Goal: Find specific page/section: Find specific page/section

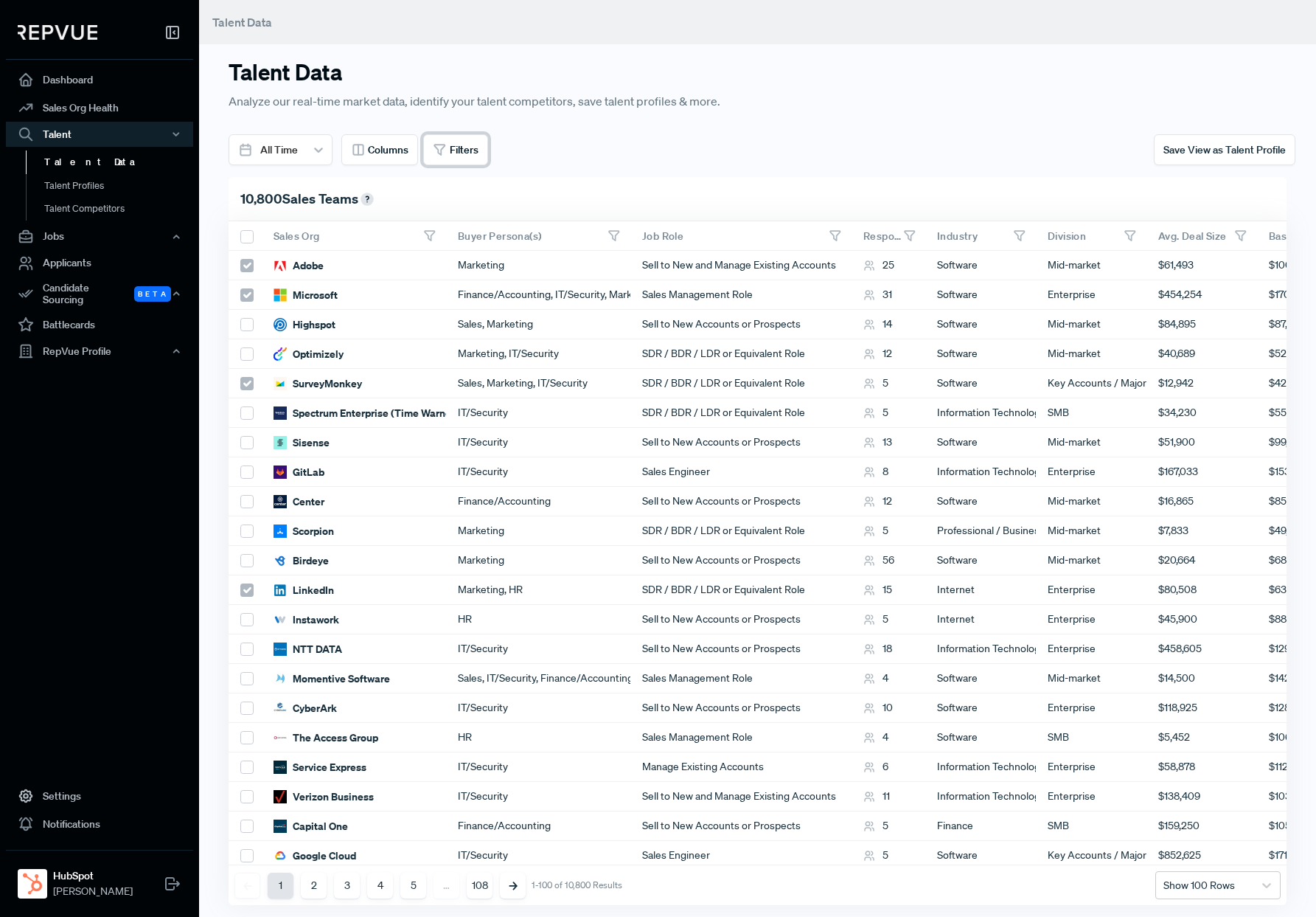
click at [479, 154] on button "Filters" at bounding box center [455, 149] width 65 height 31
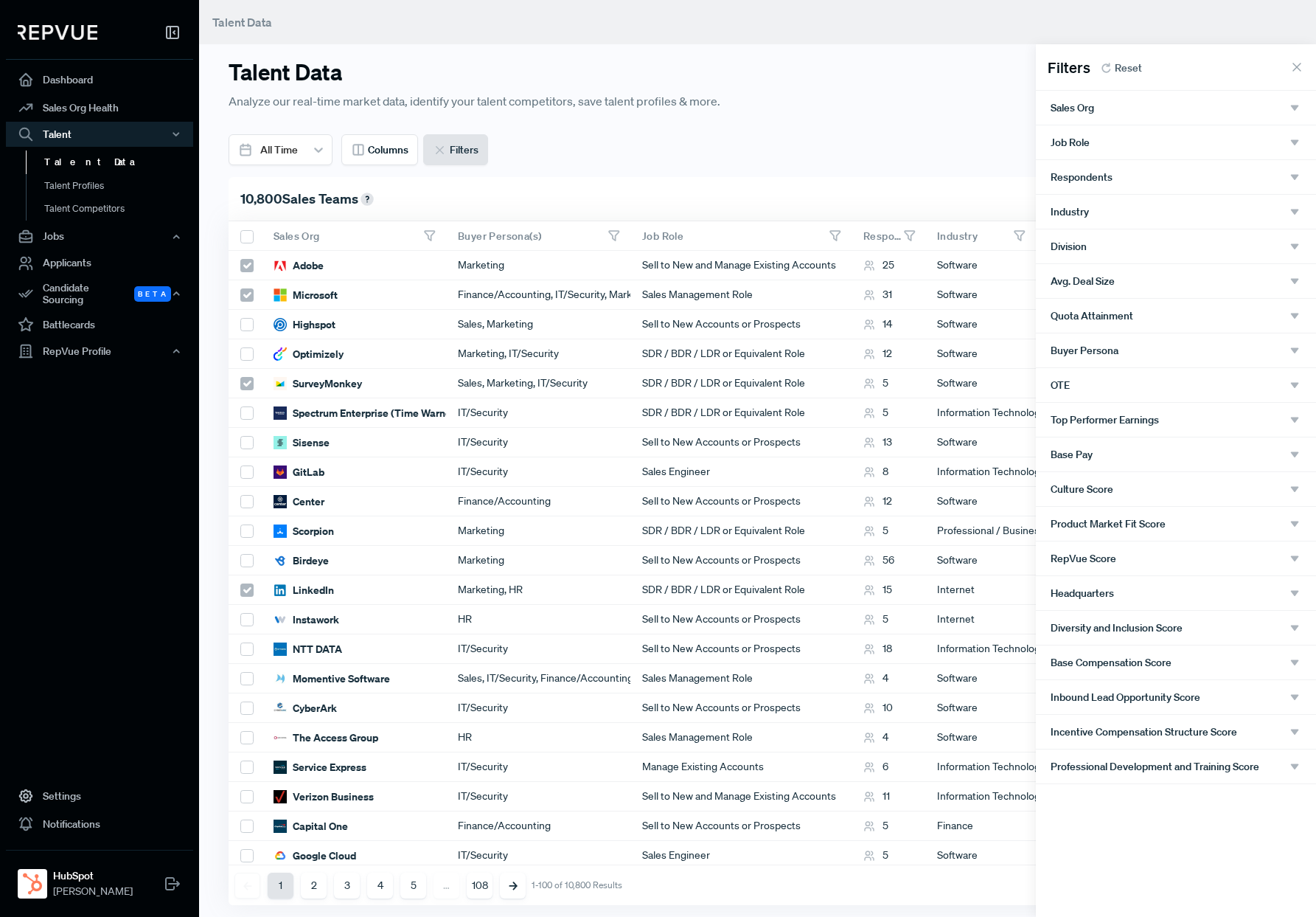
click at [1127, 113] on div "Sales Org" at bounding box center [1176, 107] width 251 height 13
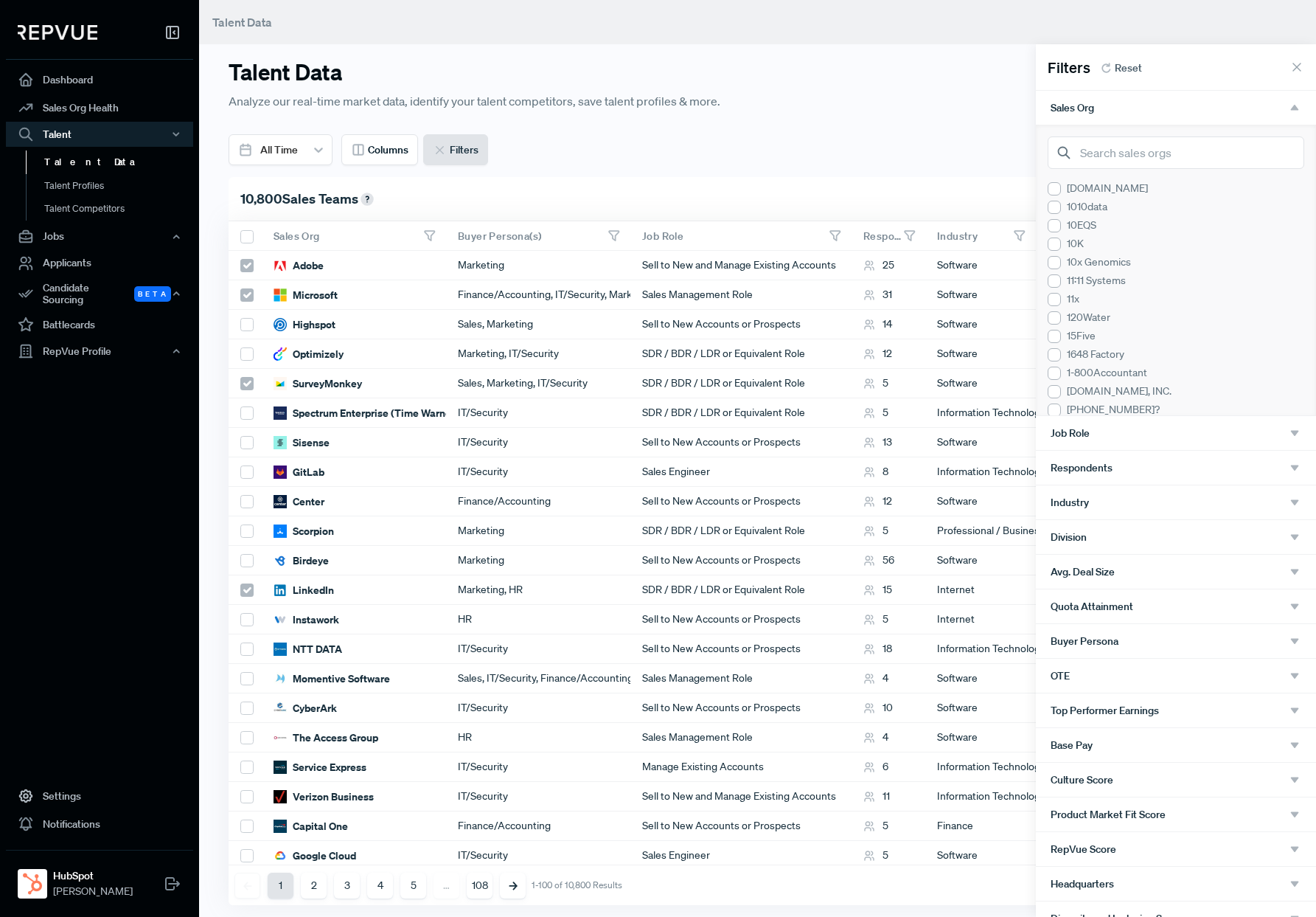
click at [1136, 114] on div "Sales Org" at bounding box center [1176, 107] width 251 height 13
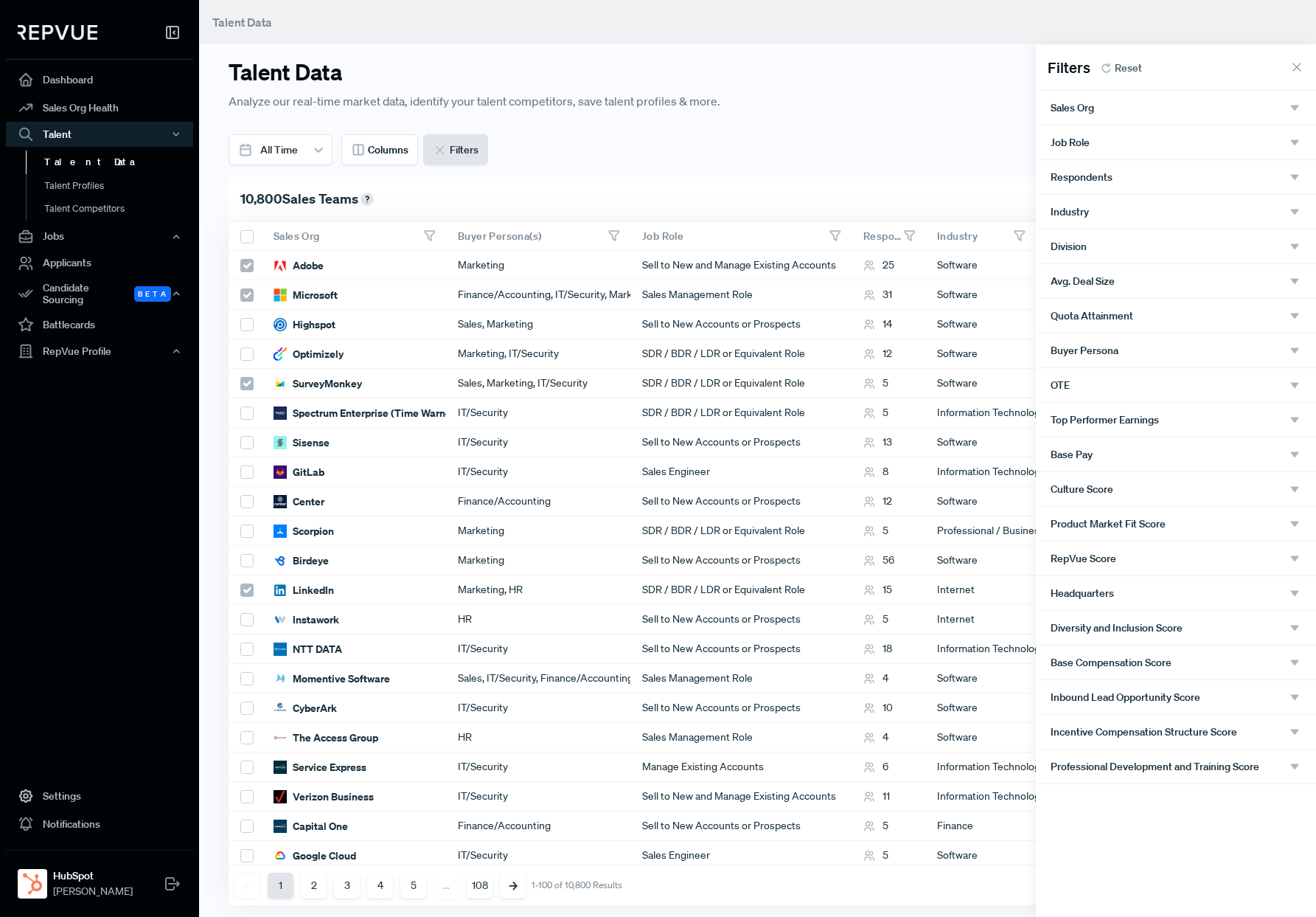
click at [1130, 150] on div "Job Role" at bounding box center [1176, 142] width 280 height 34
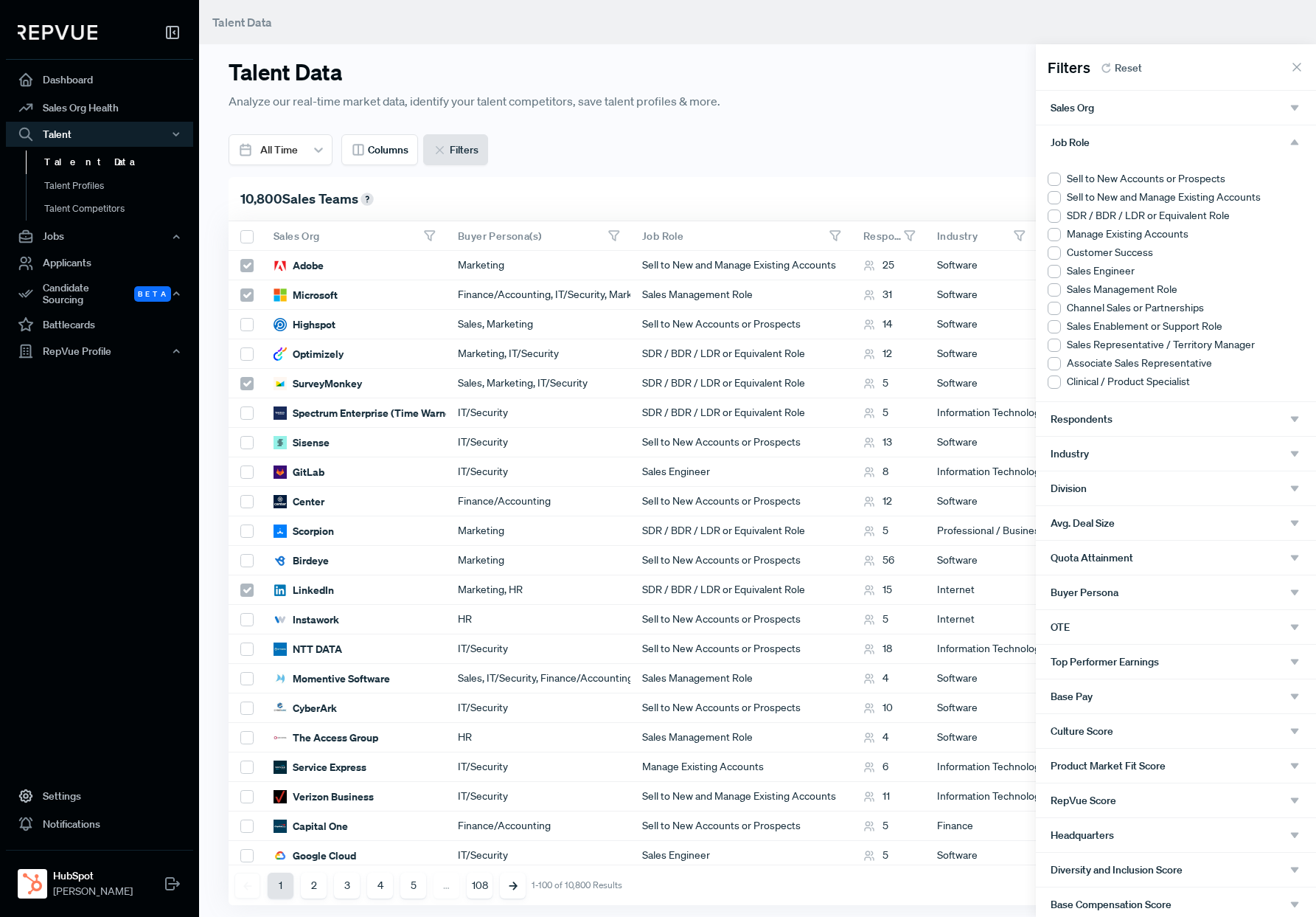
click at [1059, 181] on div at bounding box center [1055, 180] width 13 height 13
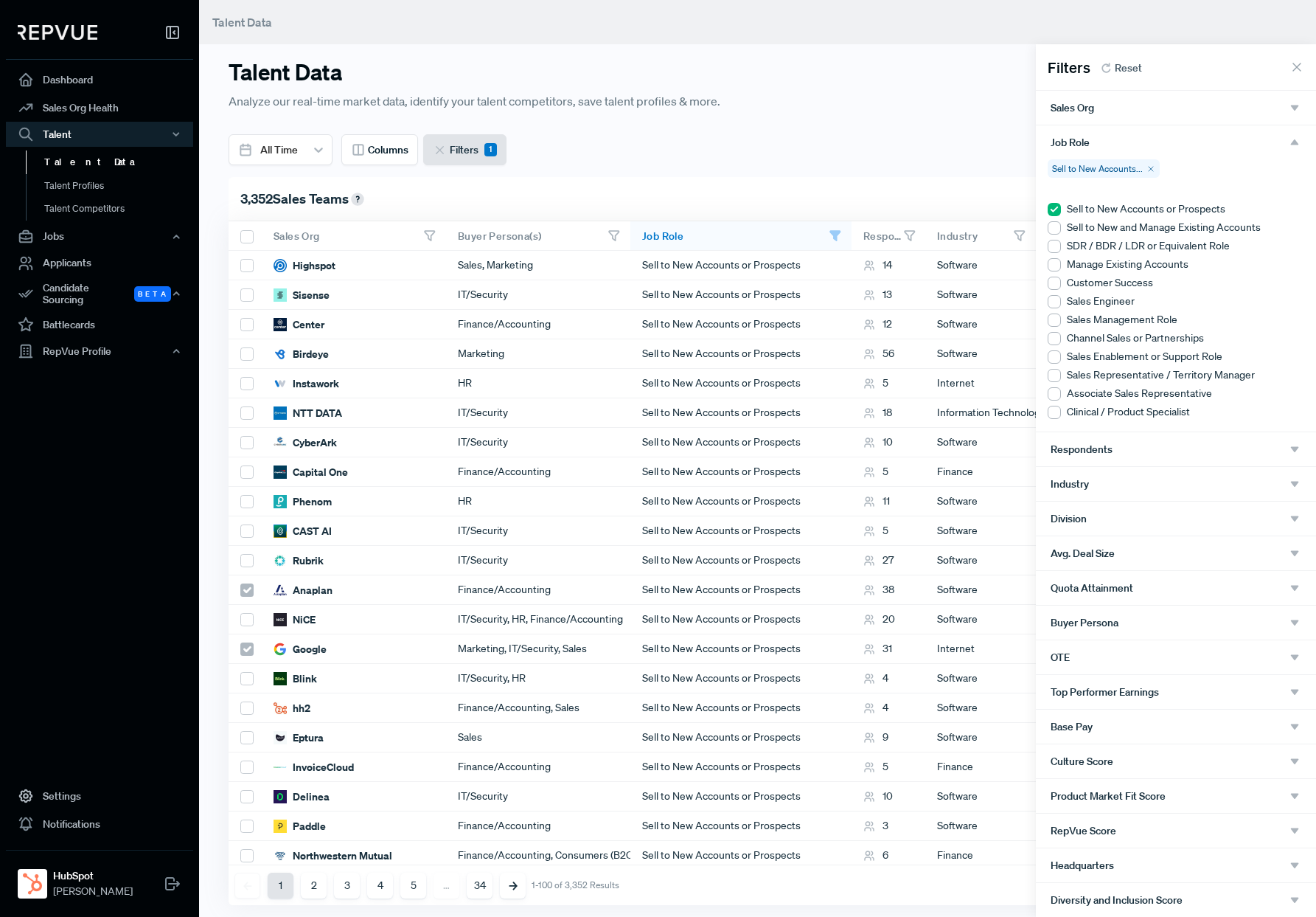
click at [1055, 242] on div at bounding box center [1055, 246] width 13 height 13
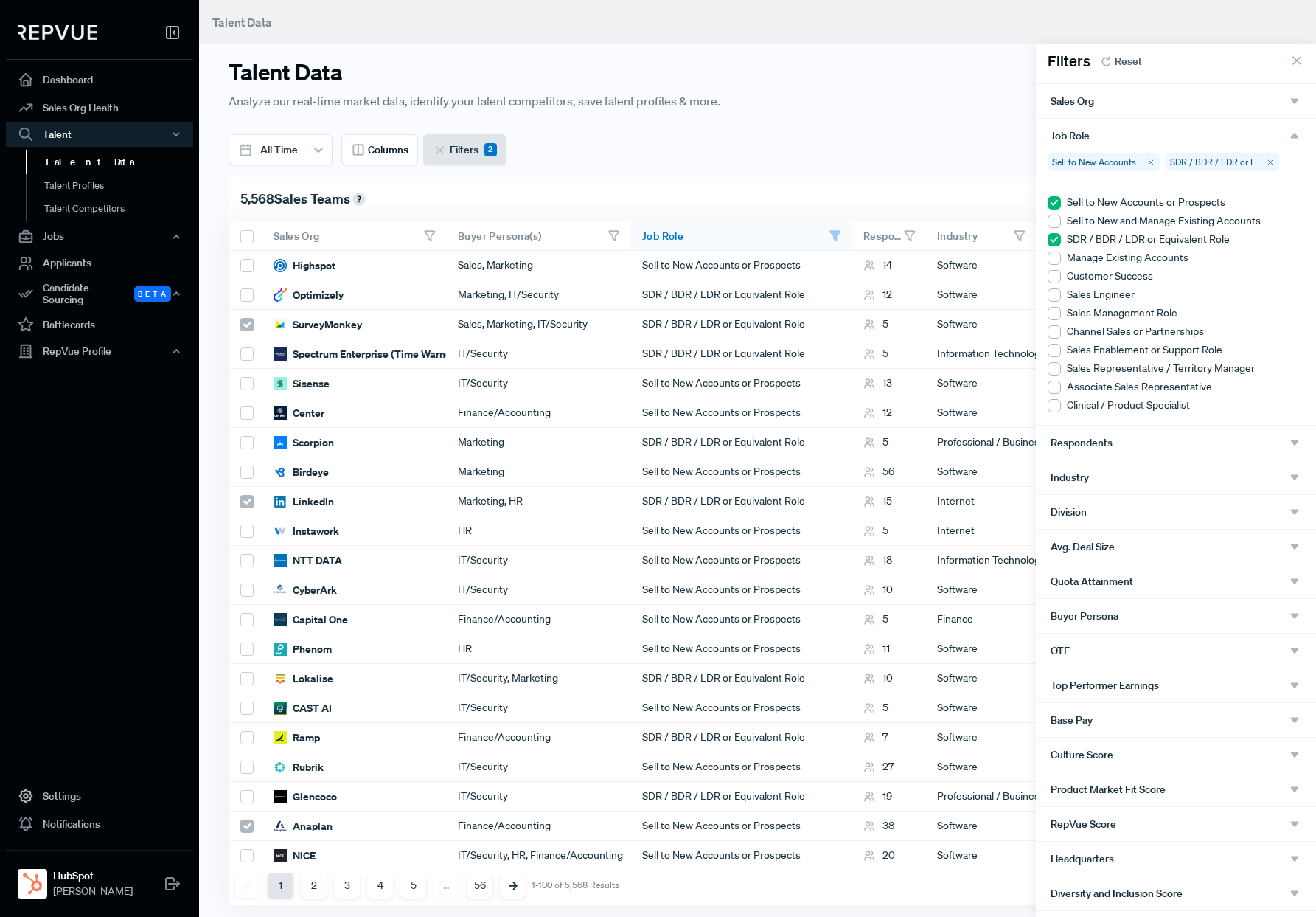
scroll to position [11, 0]
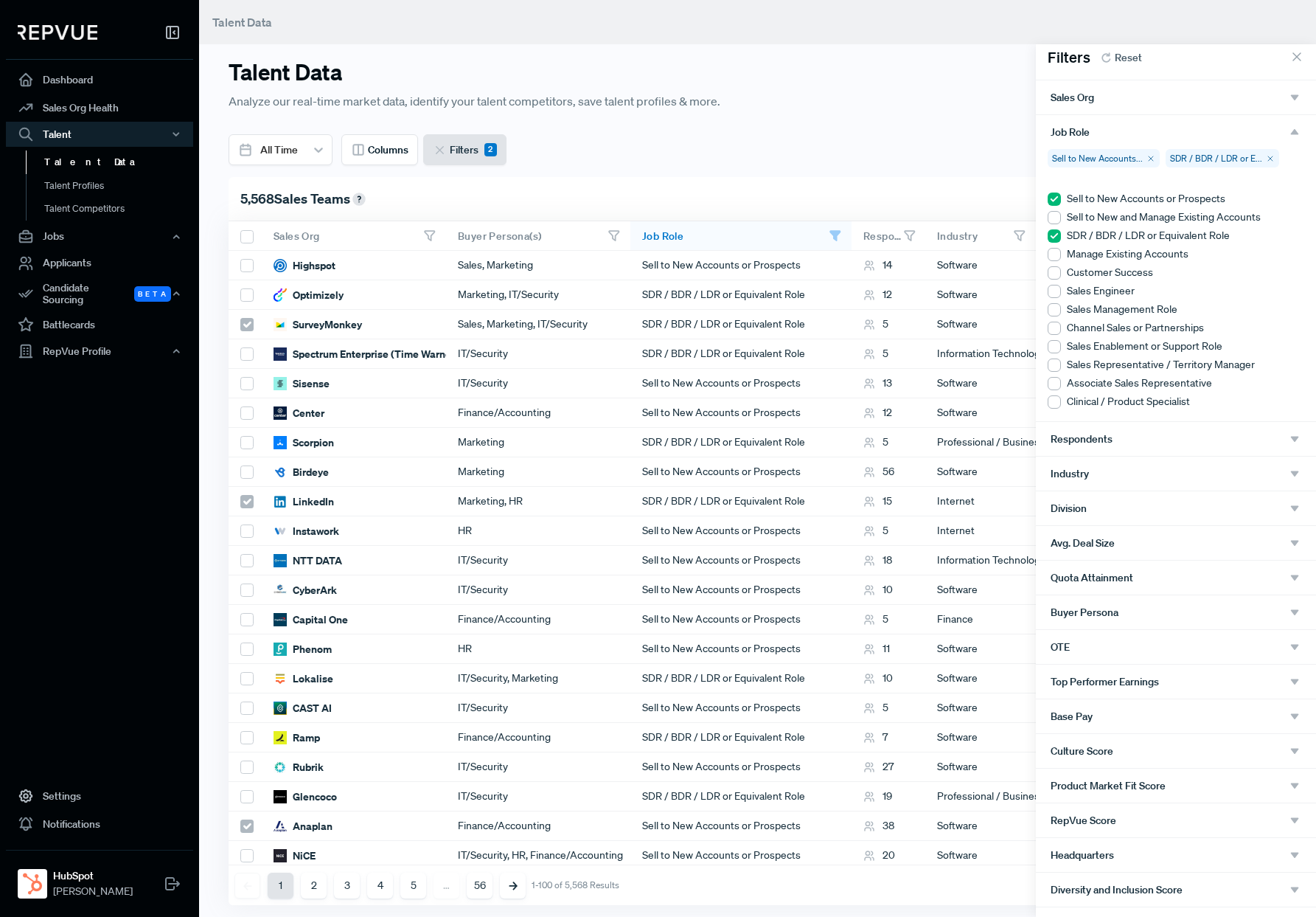
click at [1054, 366] on div at bounding box center [1055, 365] width 13 height 13
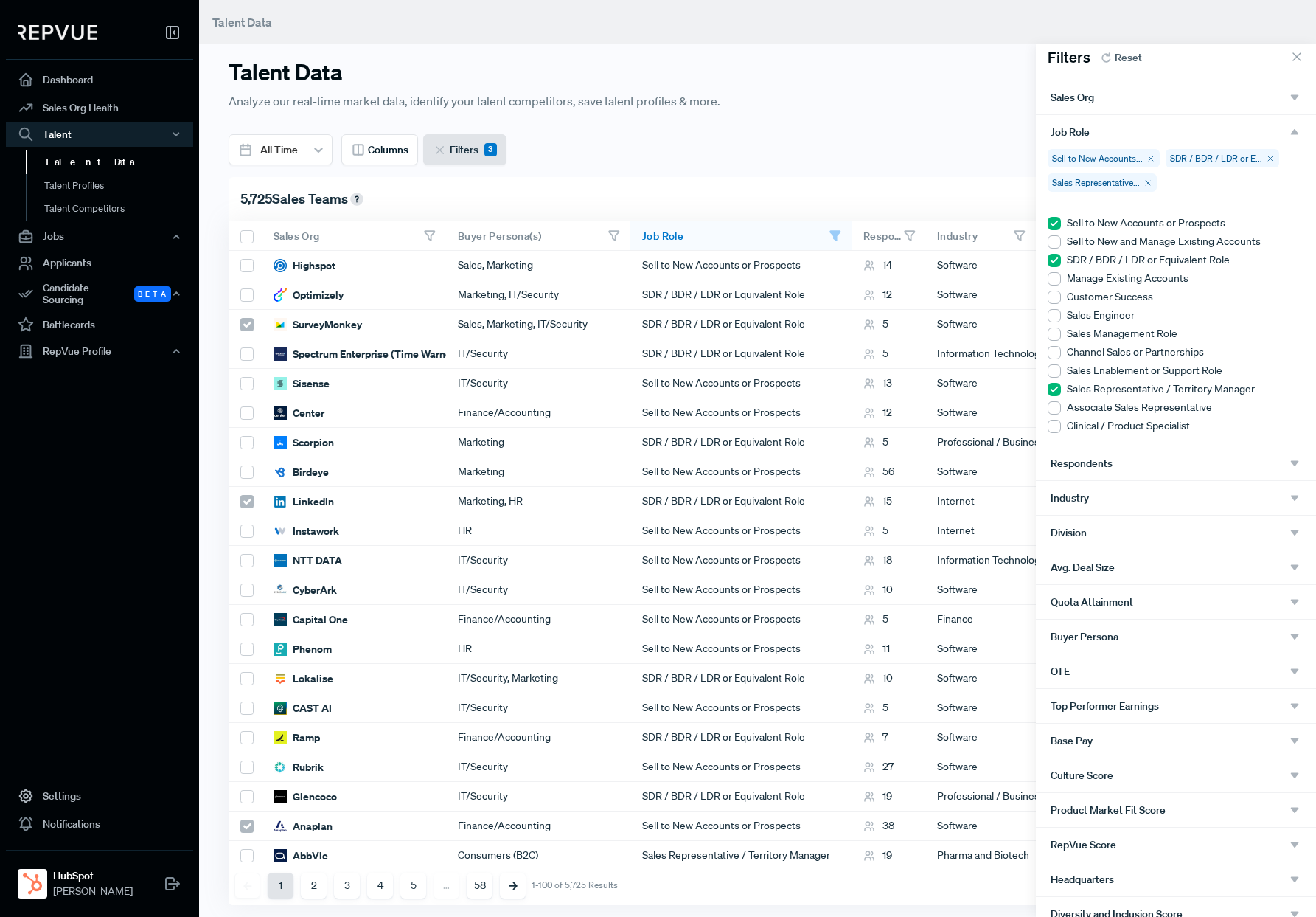
click at [1136, 130] on use "button" at bounding box center [1295, 132] width 8 height 6
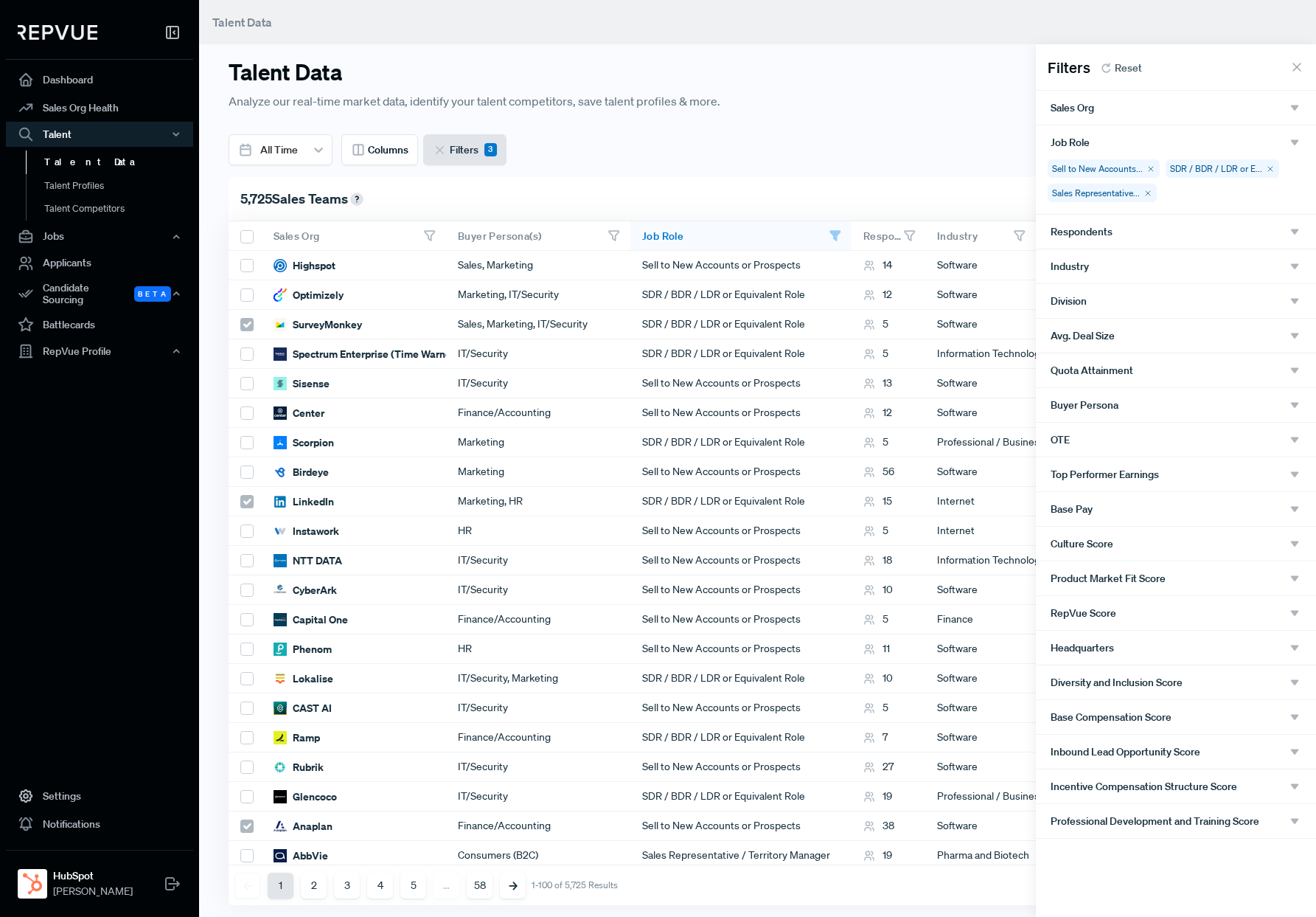
scroll to position [0, 0]
click at [1136, 263] on div "Industry" at bounding box center [1176, 266] width 251 height 13
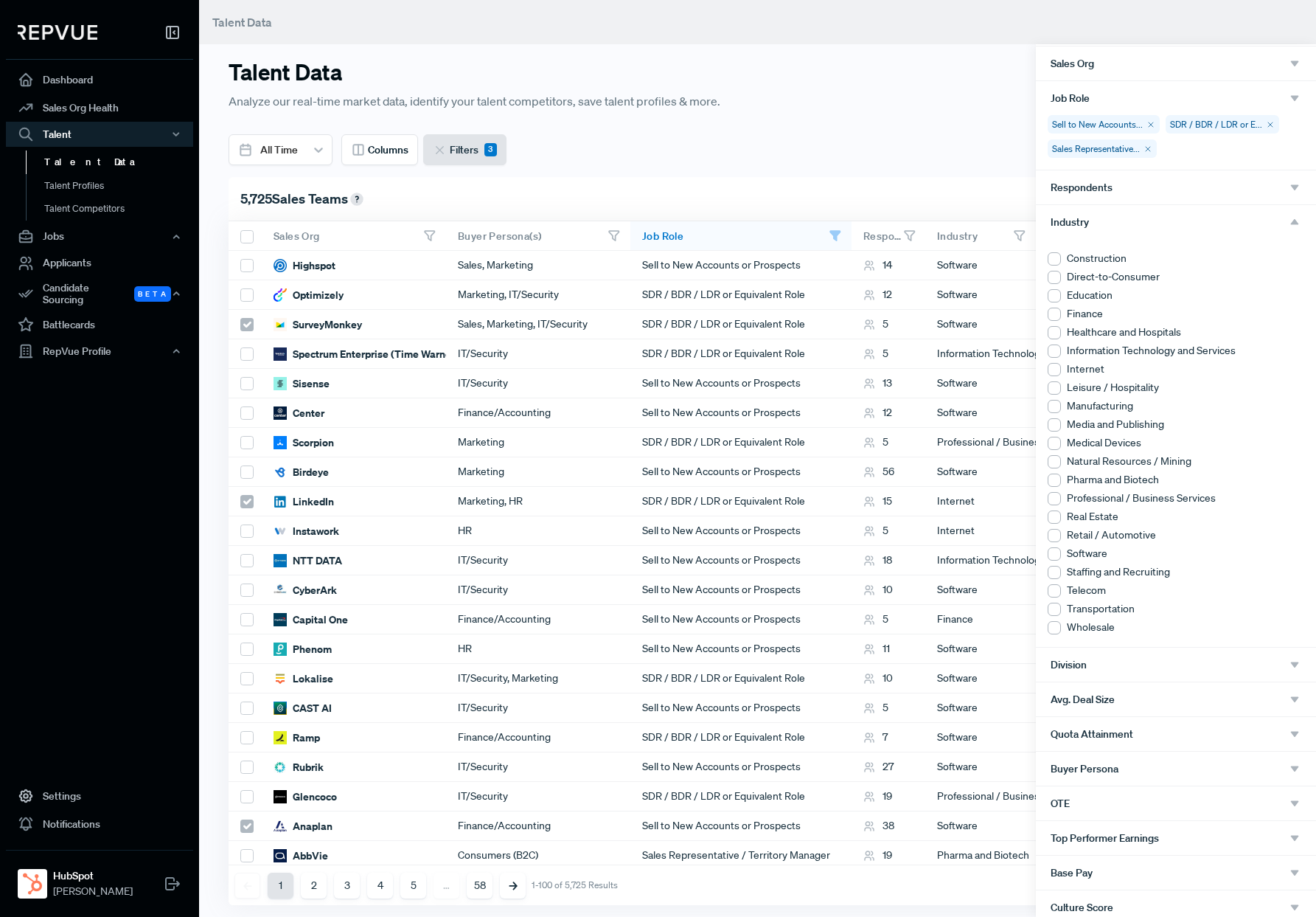
scroll to position [55, 0]
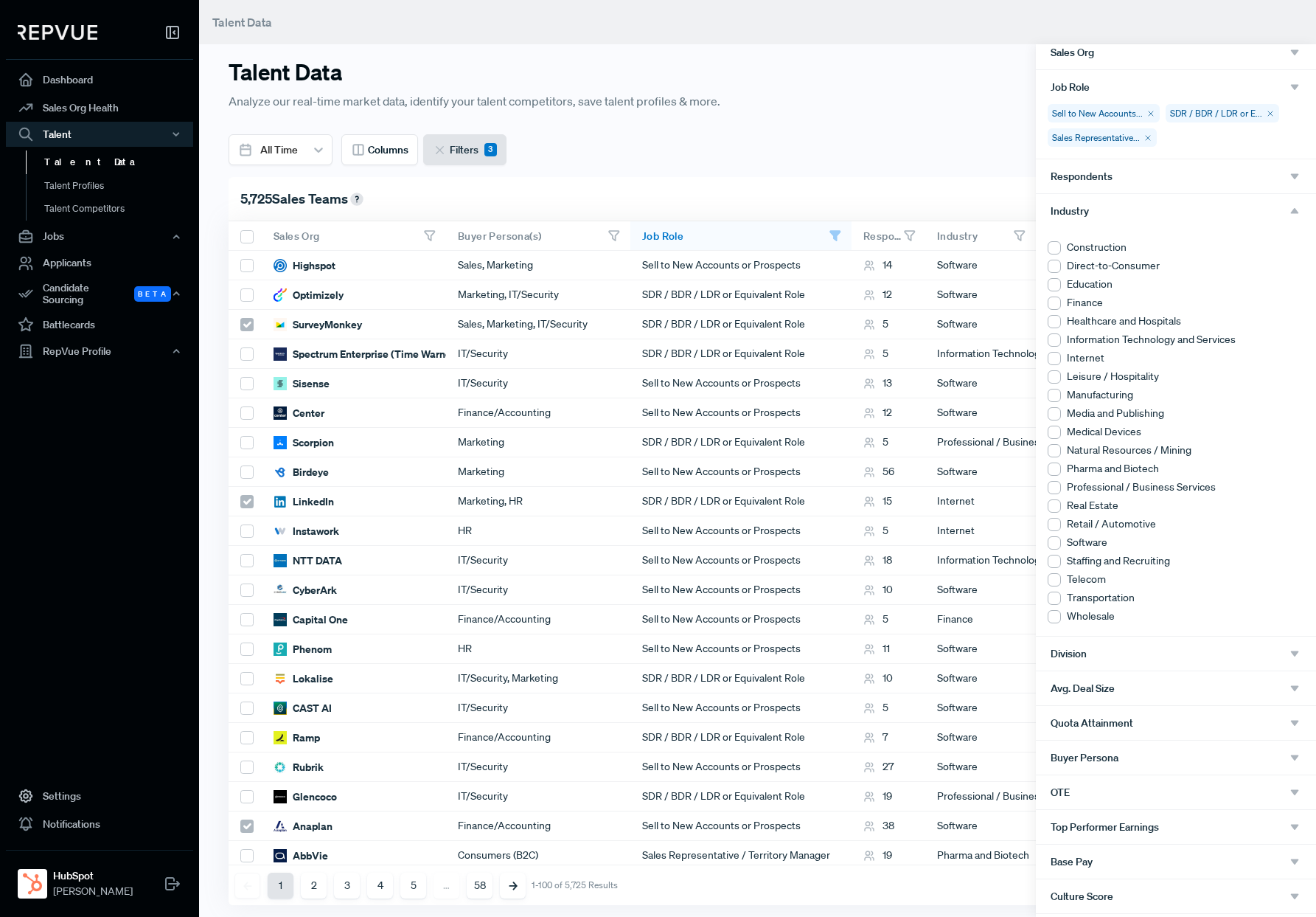
click at [1136, 208] on div "Industry" at bounding box center [1176, 211] width 251 height 13
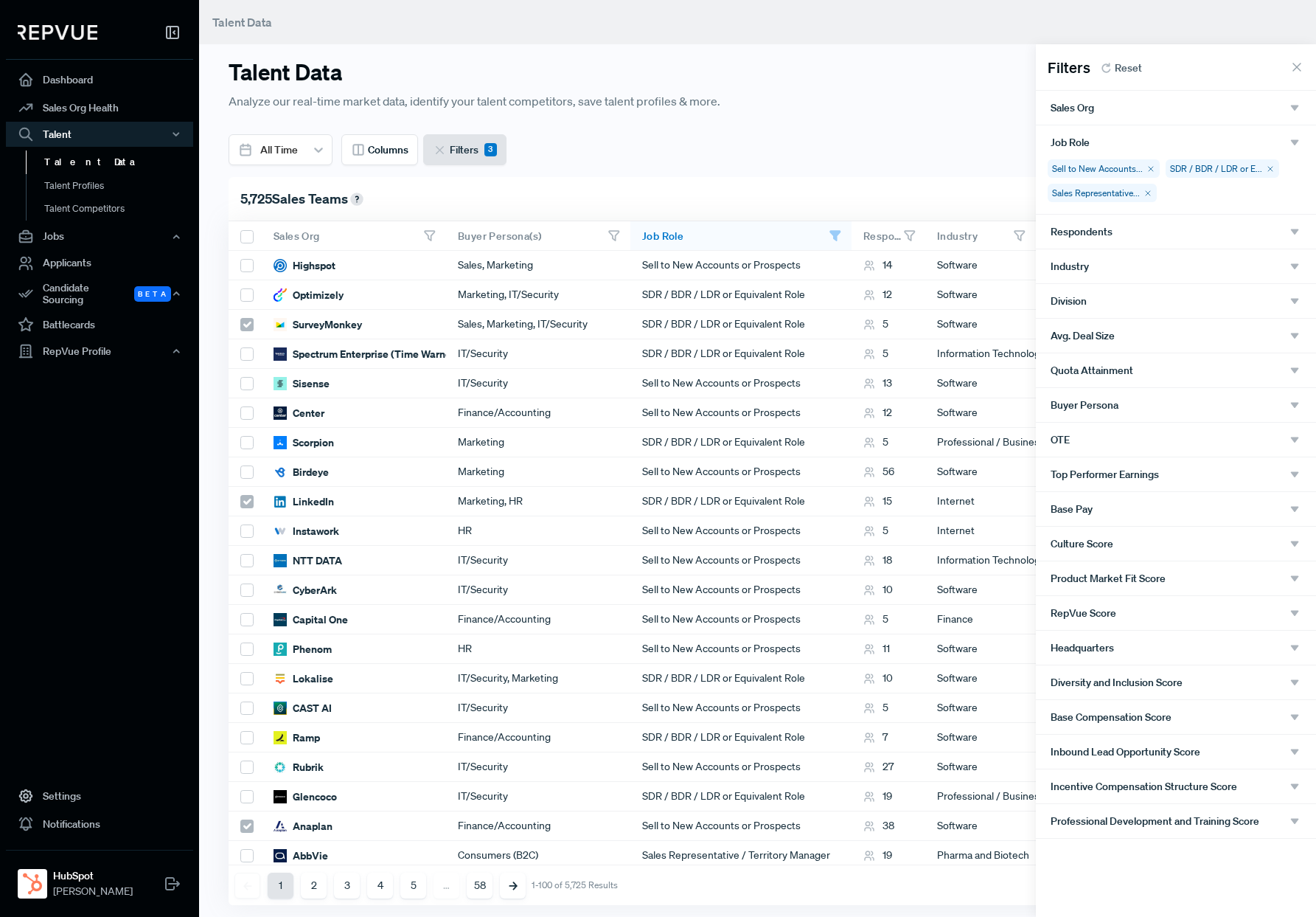
scroll to position [0, 0]
click at [1136, 269] on div "Industry" at bounding box center [1176, 266] width 251 height 13
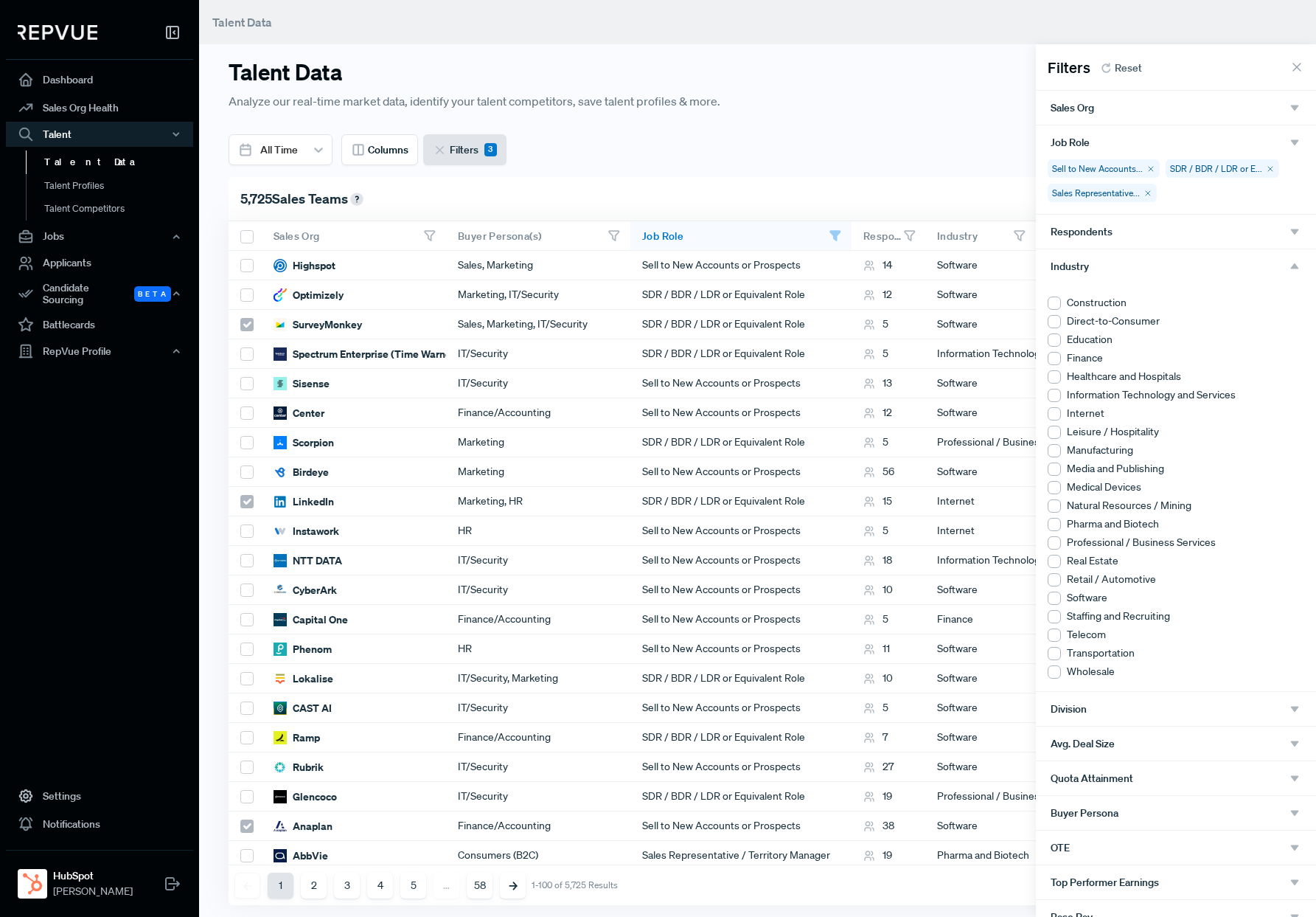
click at [1136, 270] on div "Industry" at bounding box center [1176, 266] width 251 height 13
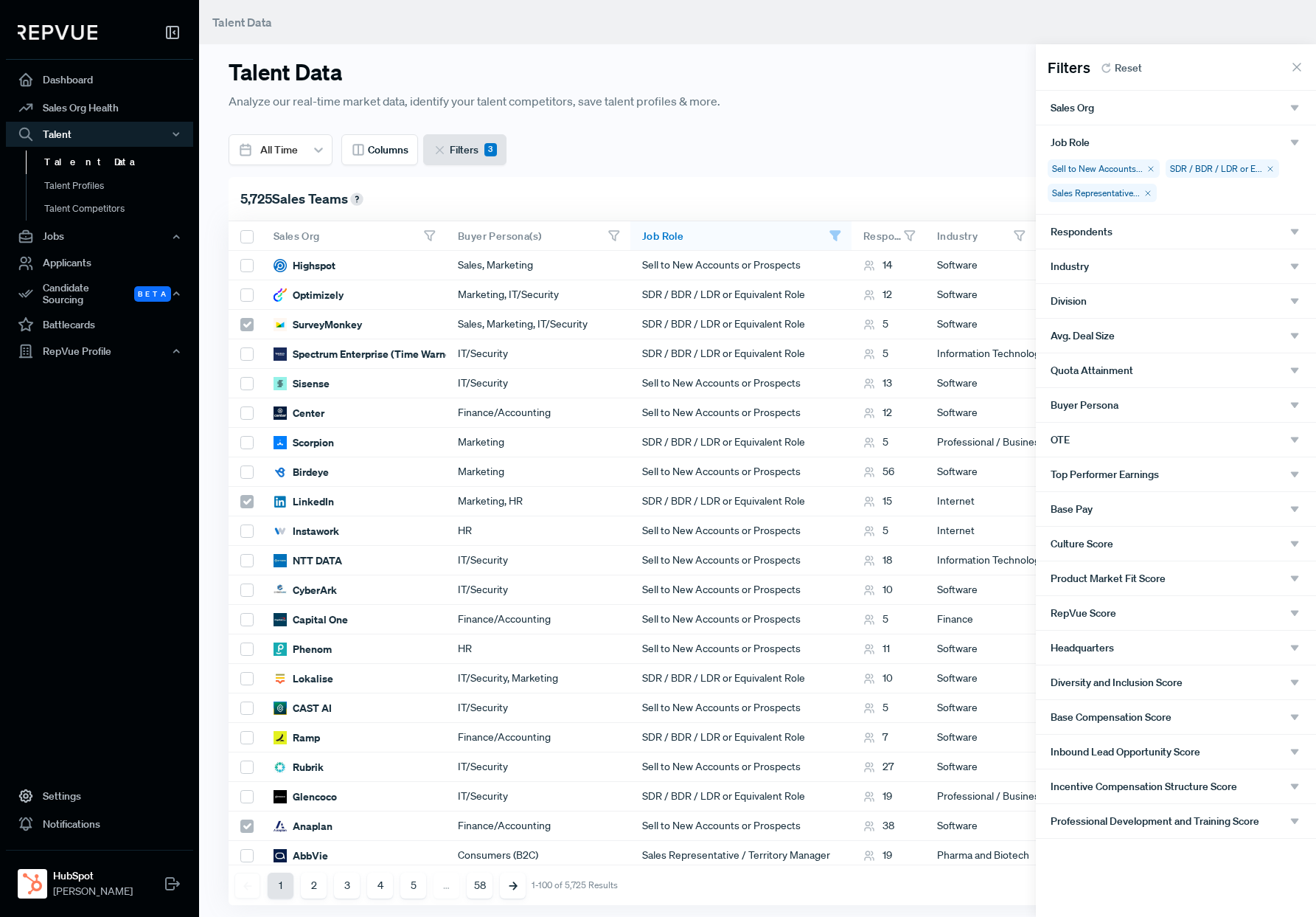
click at [1136, 305] on div "Division" at bounding box center [1176, 301] width 251 height 13
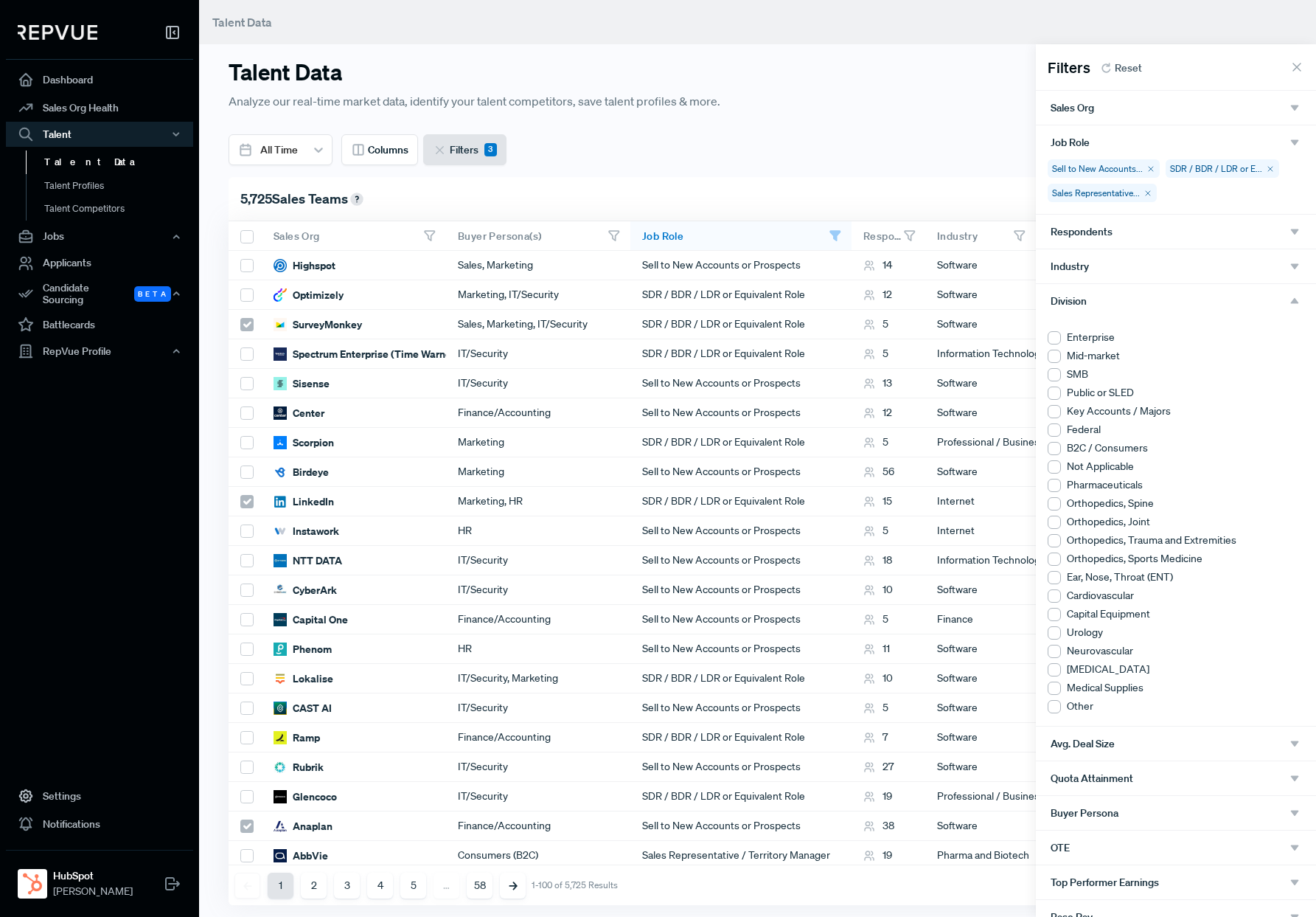
click at [1061, 375] on li "SMB" at bounding box center [1176, 374] width 257 height 15
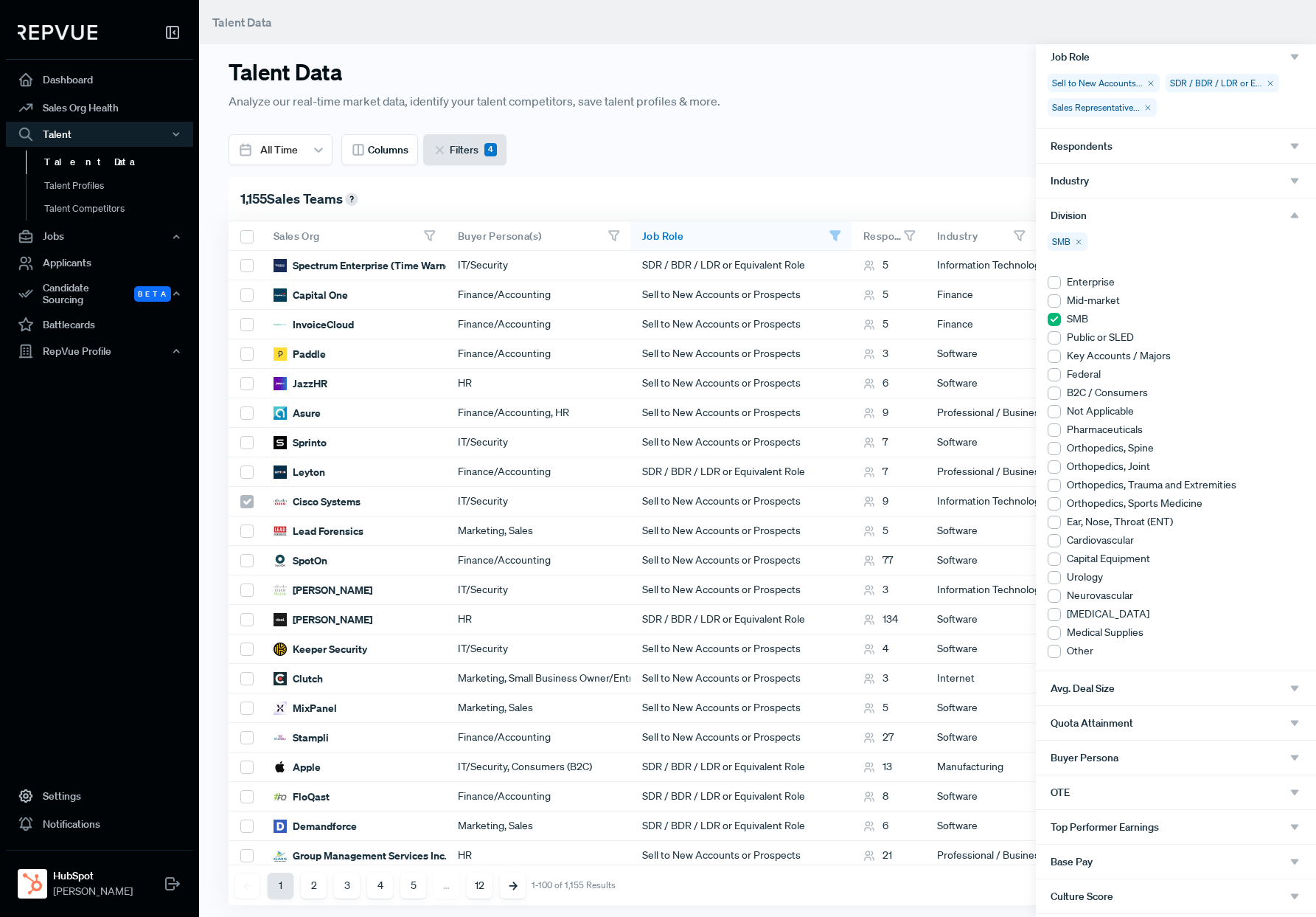
scroll to position [86, 0]
click at [1136, 214] on div "Division" at bounding box center [1176, 214] width 251 height 13
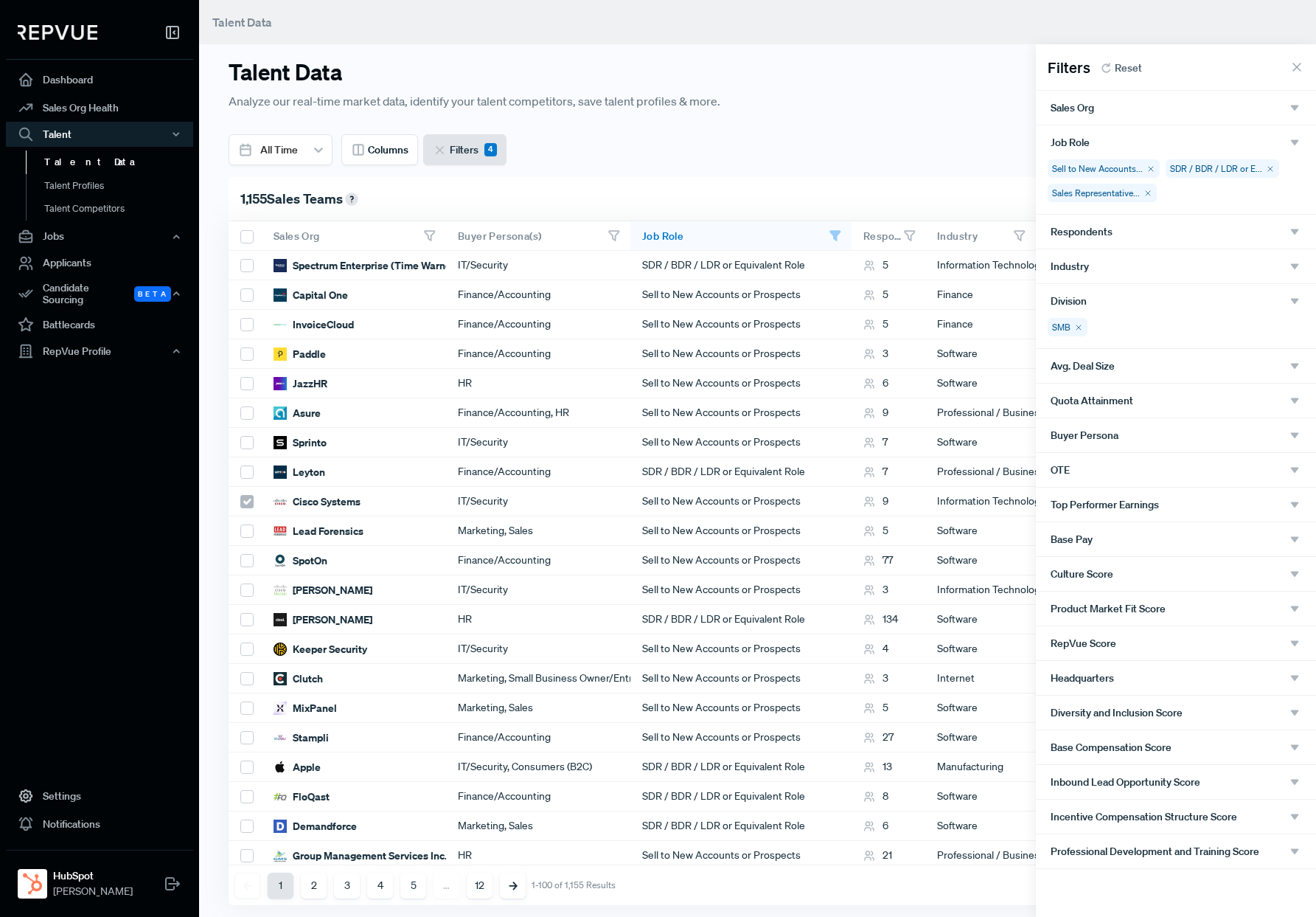
scroll to position [0, 0]
click at [1136, 368] on div "Avg. Deal Size" at bounding box center [1176, 366] width 251 height 13
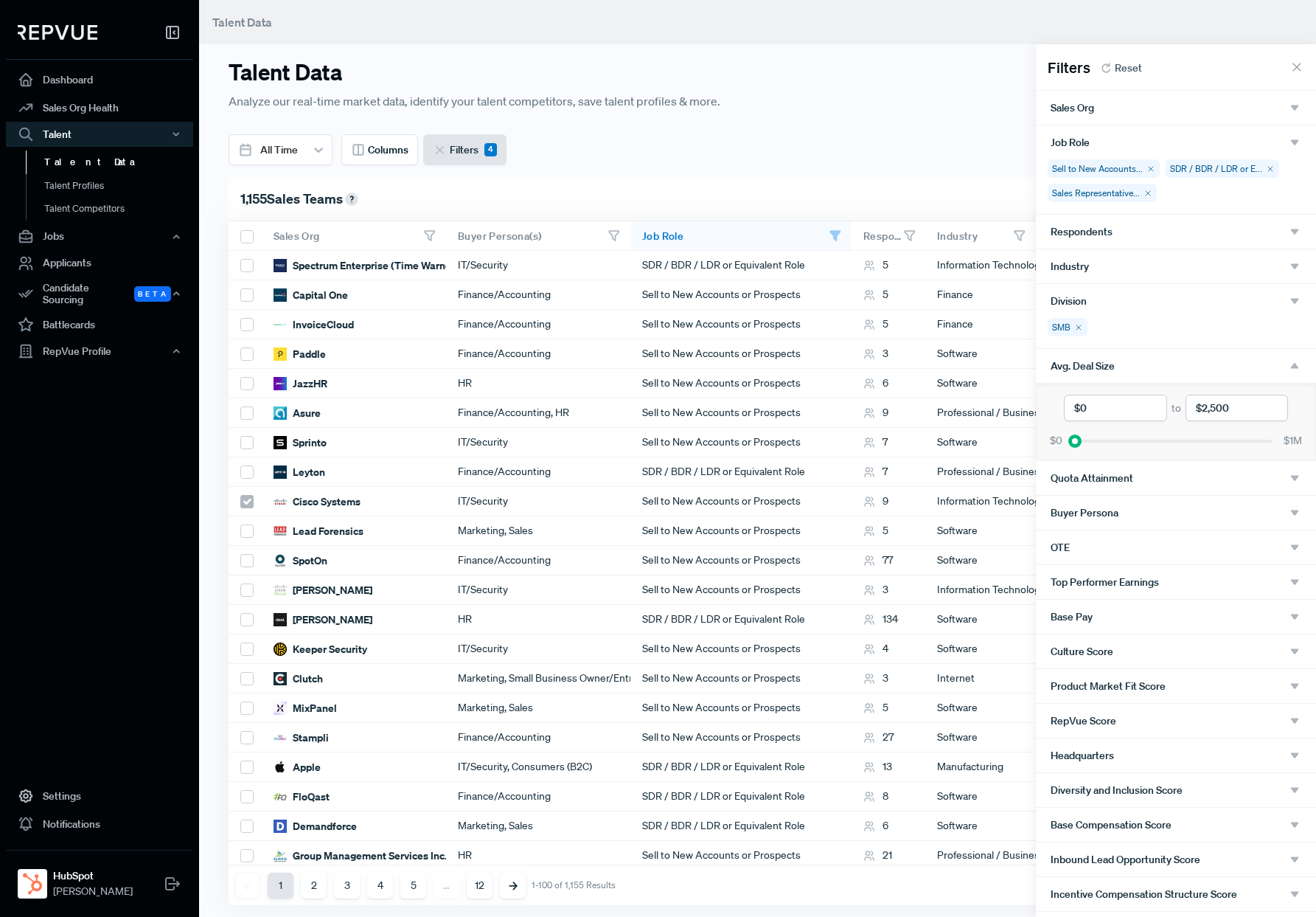
drag, startPoint x: 1271, startPoint y: 443, endPoint x: 1072, endPoint y: 437, distance: 199.1
click at [1072, 437] on div at bounding box center [1075, 441] width 11 height 11
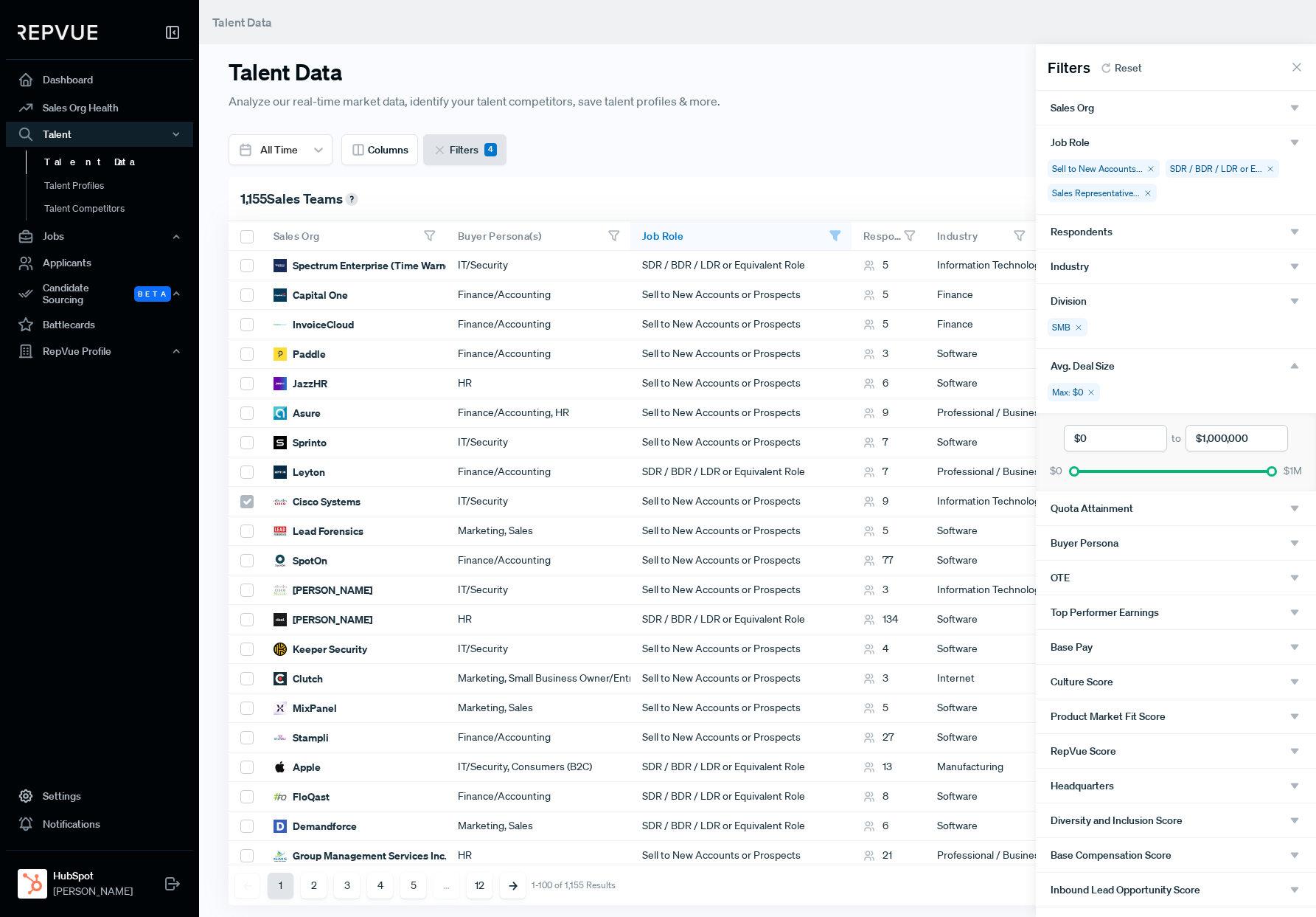
click at [1091, 391] on use at bounding box center [1090, 391] width 4 height 4
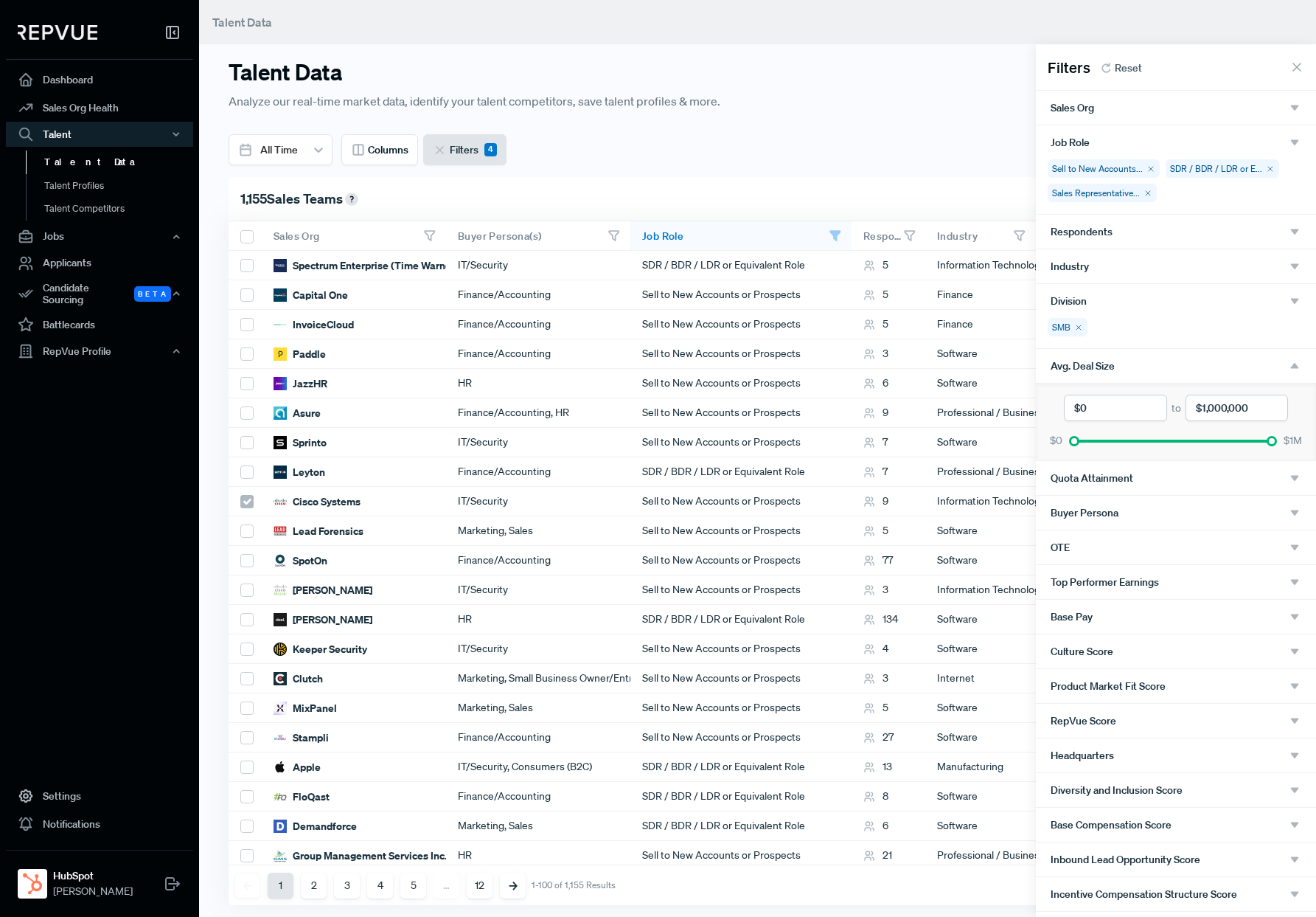
click at [1136, 411] on input "currency" at bounding box center [1236, 408] width 102 height 27
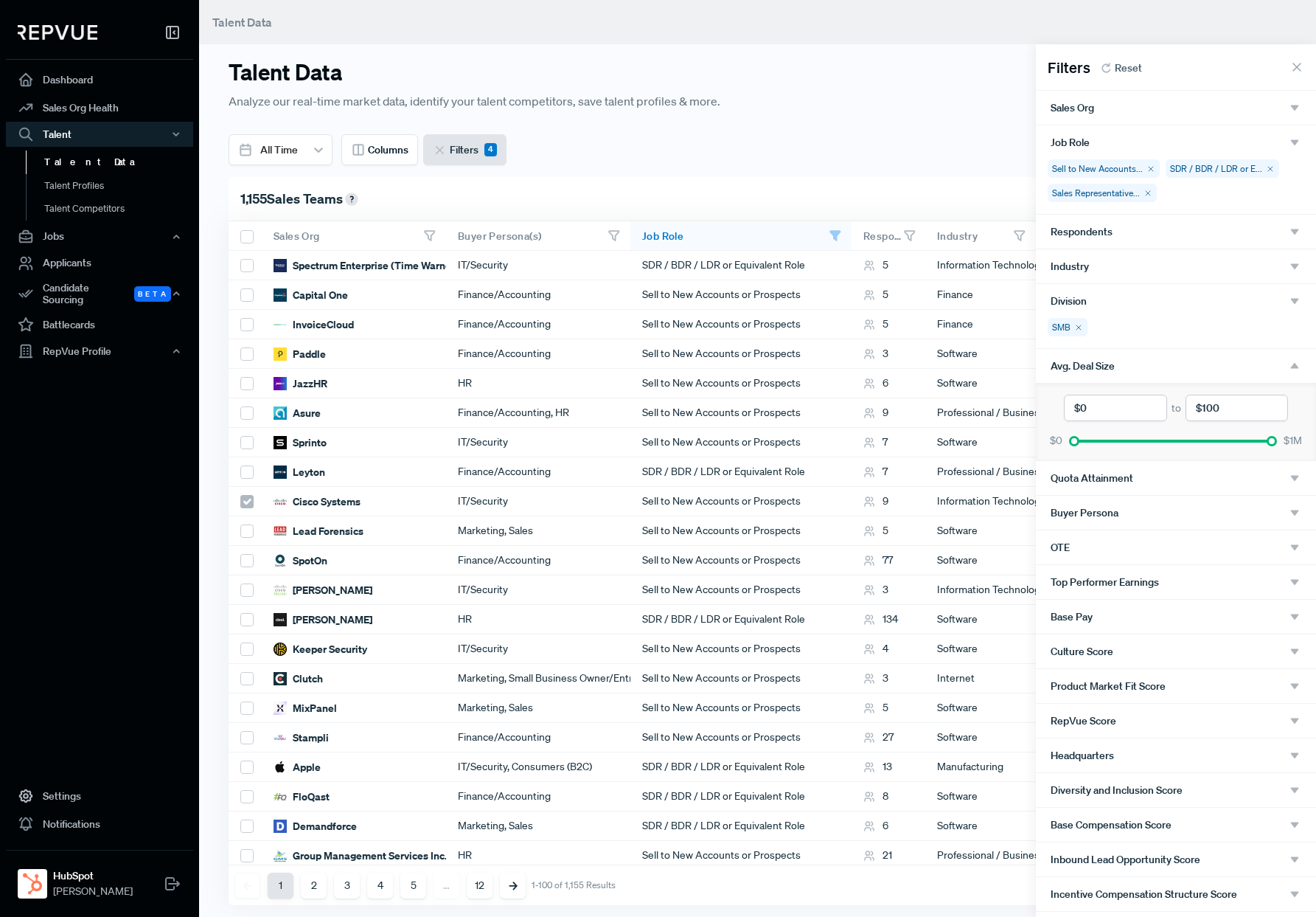
type input "$1,000"
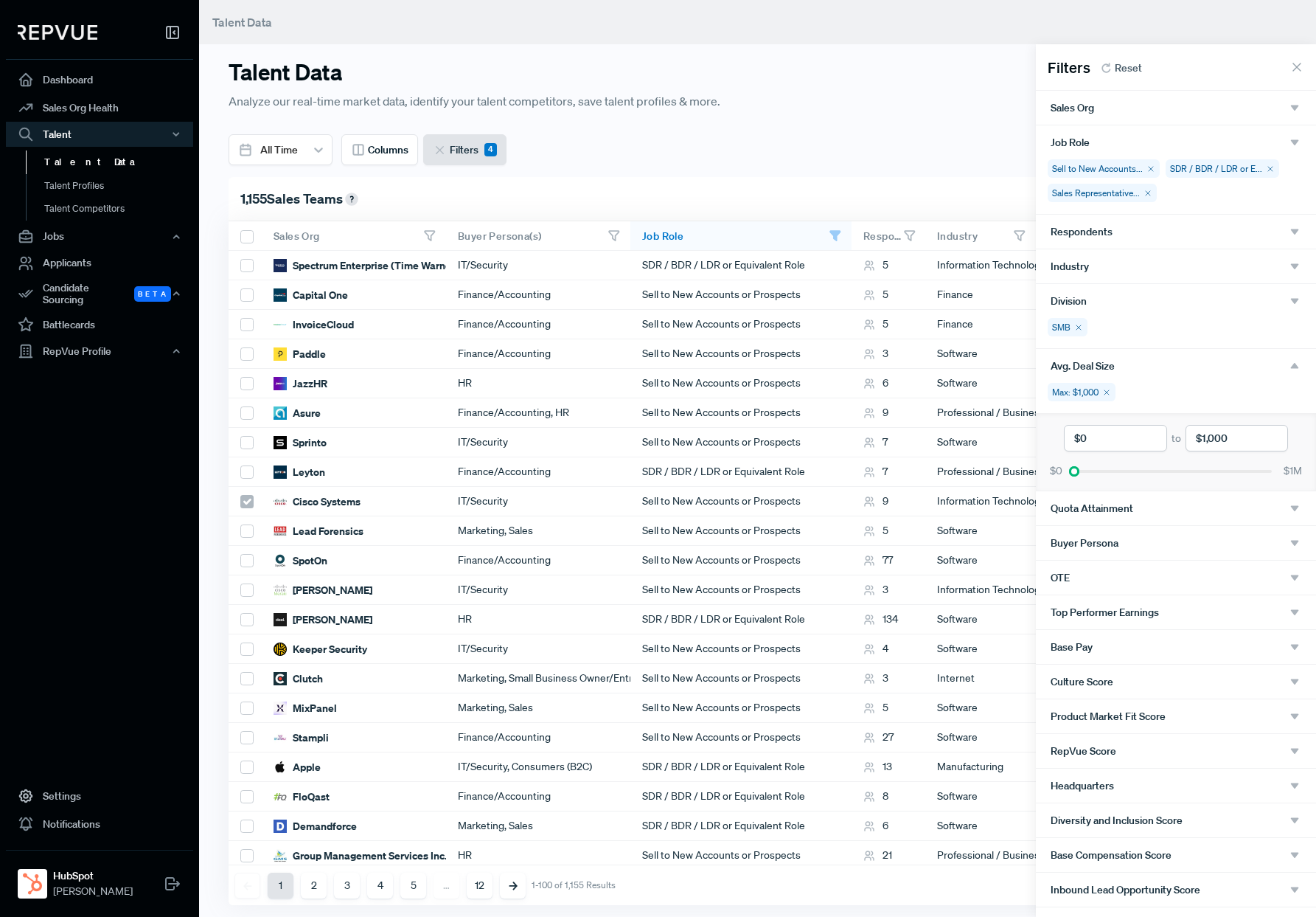
click at [1136, 438] on input "currency" at bounding box center [1236, 438] width 102 height 27
type input "$800"
click at [1136, 546] on div "Buyer Persona" at bounding box center [1176, 543] width 251 height 13
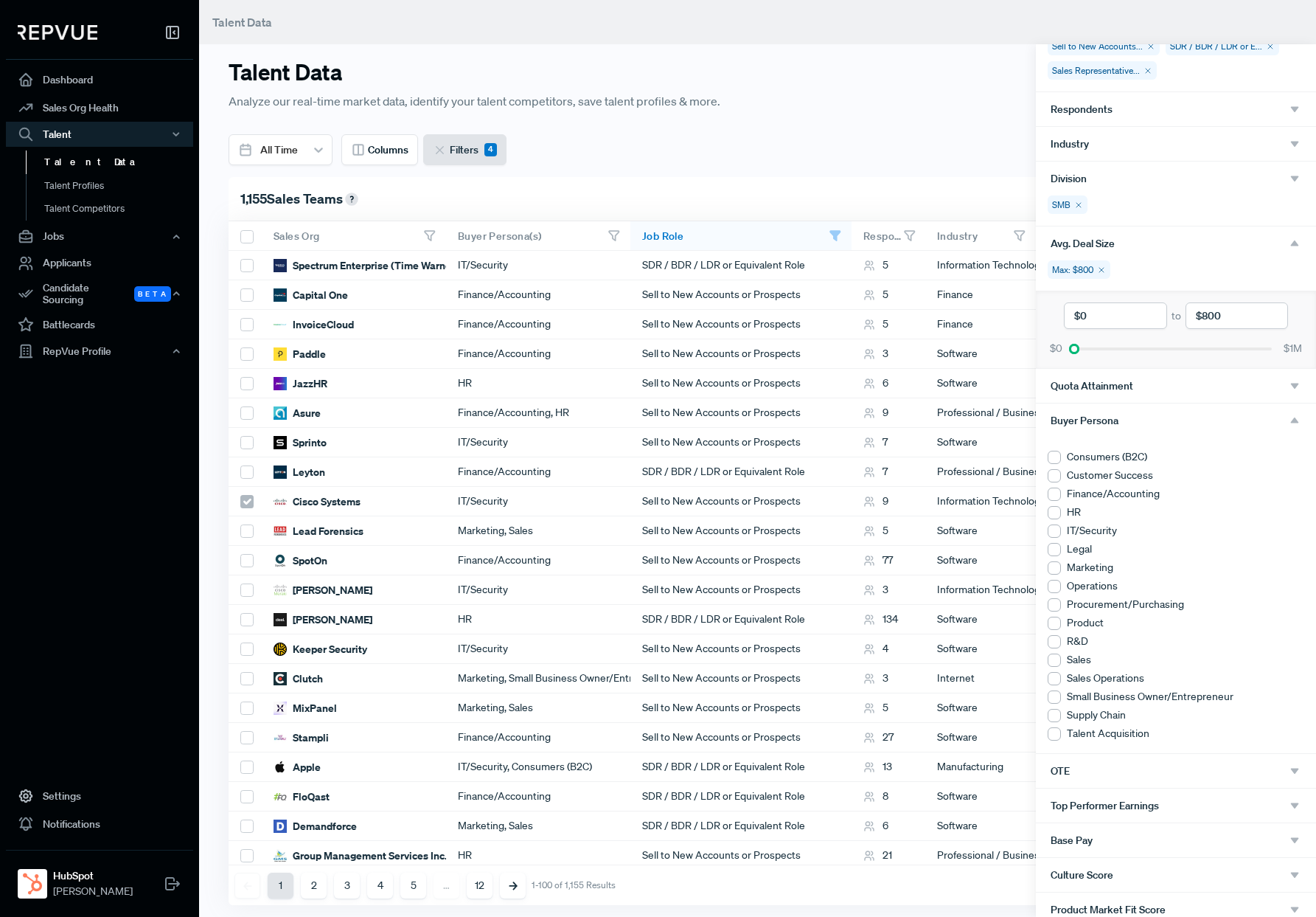
scroll to position [134, 0]
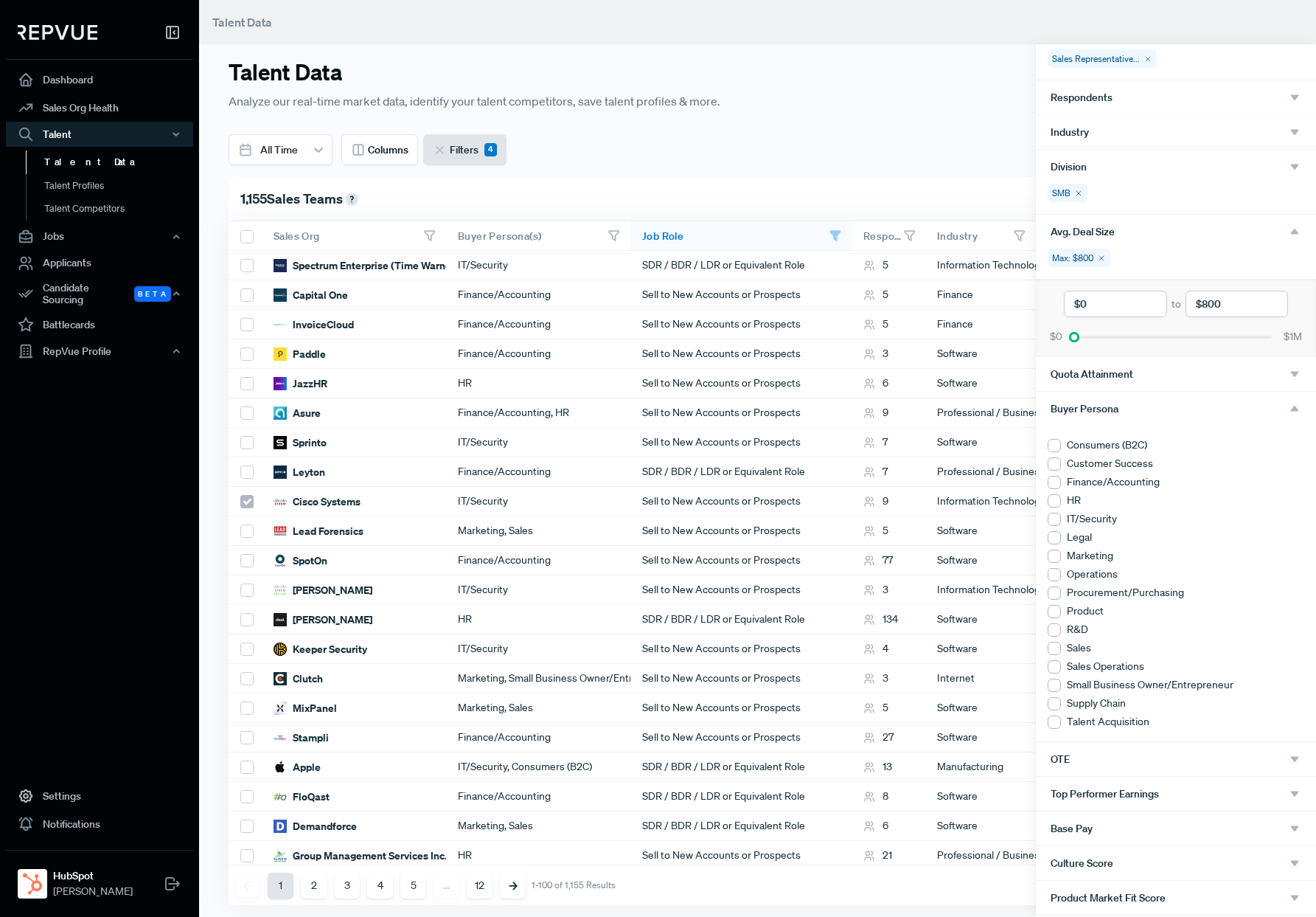
click at [1055, 464] on div at bounding box center [1055, 464] width 13 height 13
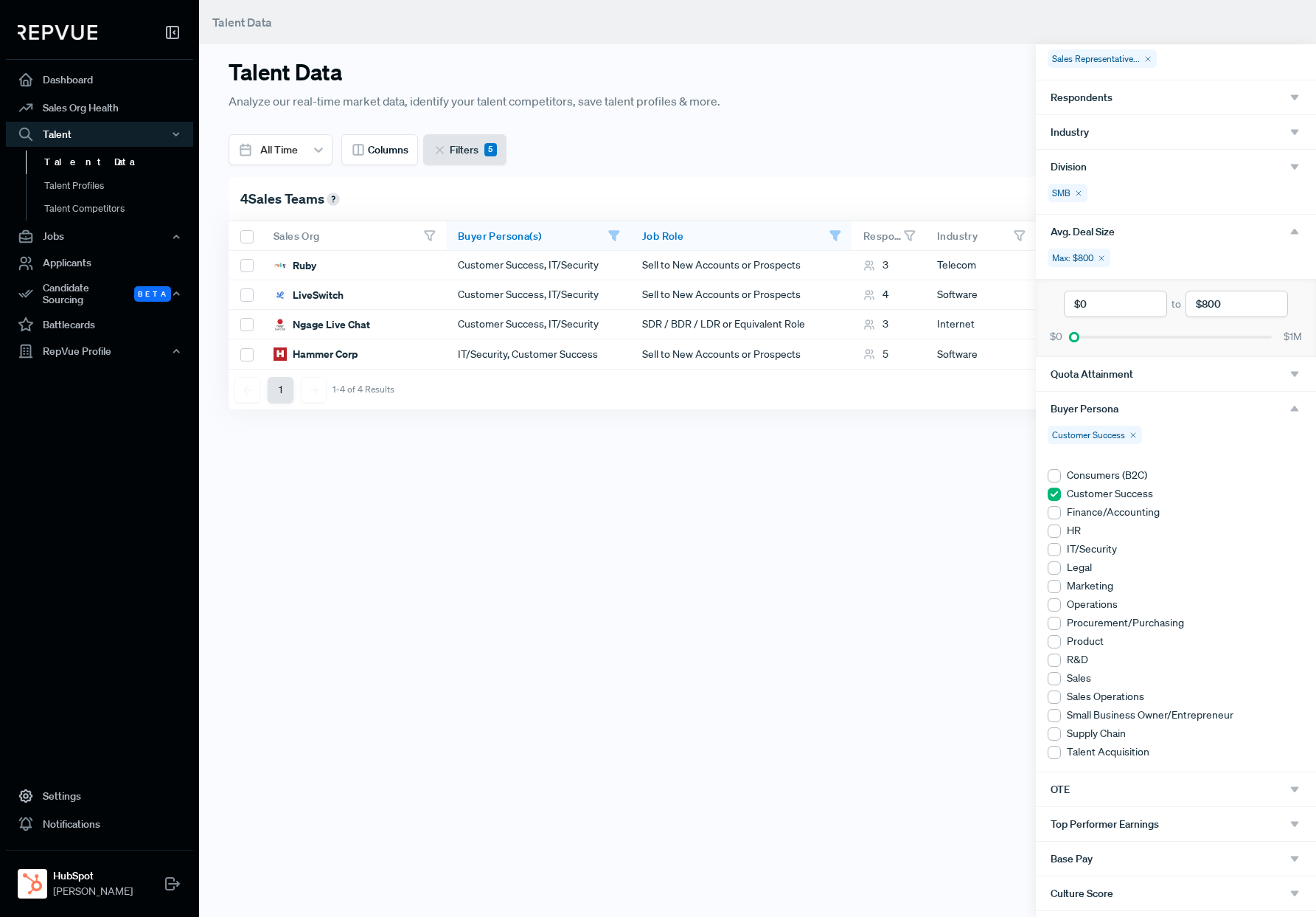
click at [1055, 513] on div at bounding box center [1055, 513] width 13 height 13
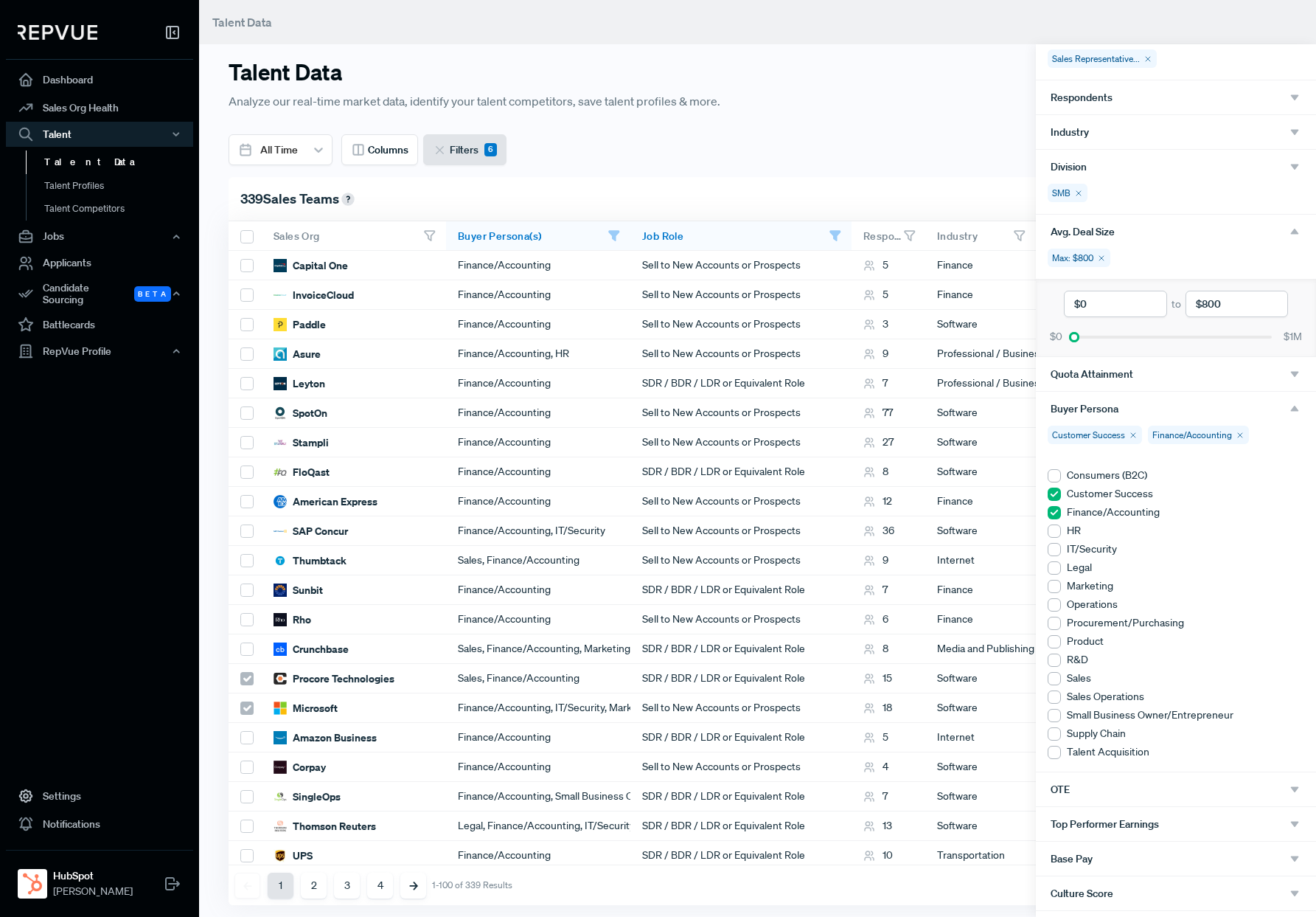
click at [1055, 532] on div at bounding box center [1055, 531] width 13 height 13
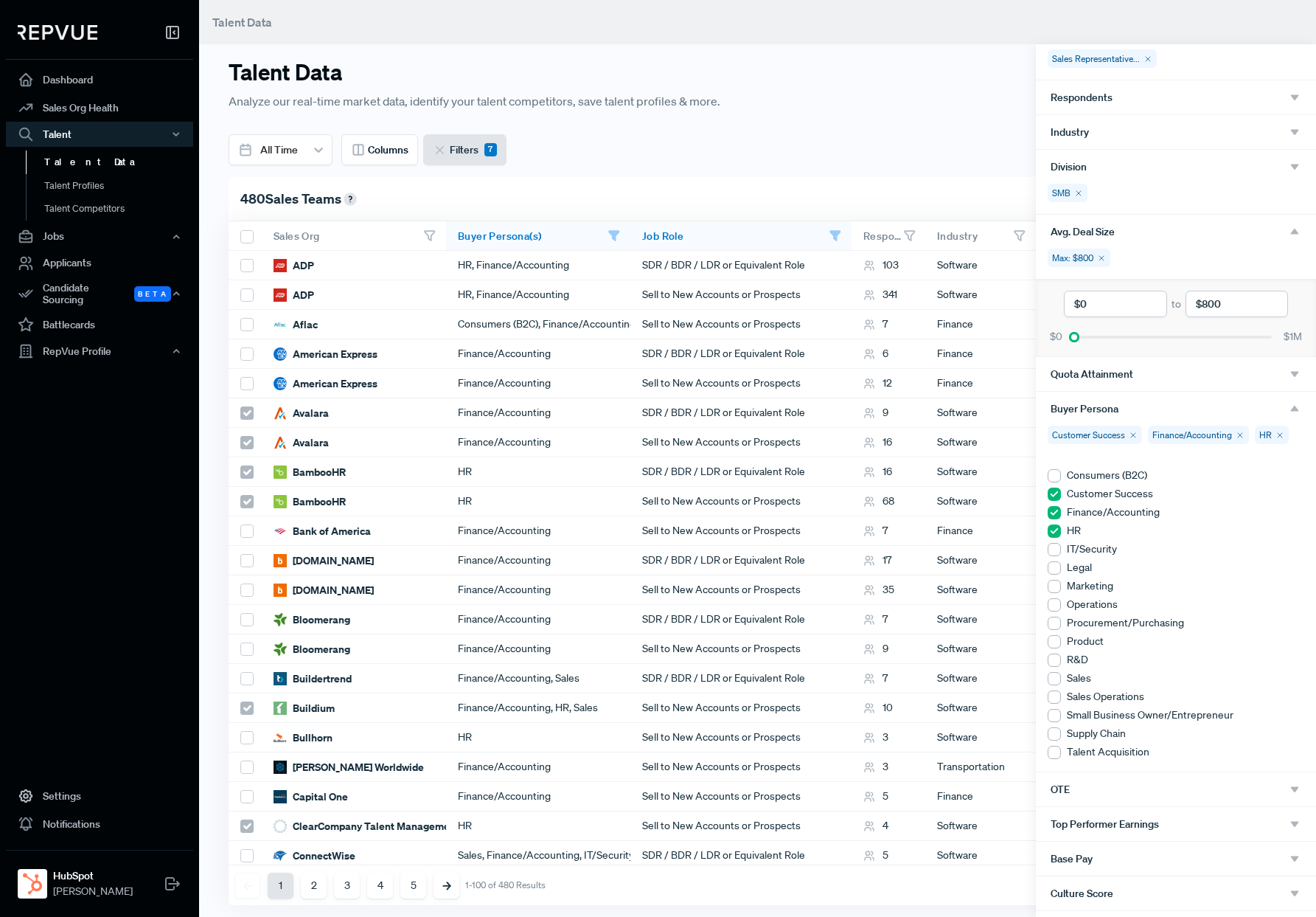
click at [1056, 582] on div at bounding box center [1055, 586] width 13 height 13
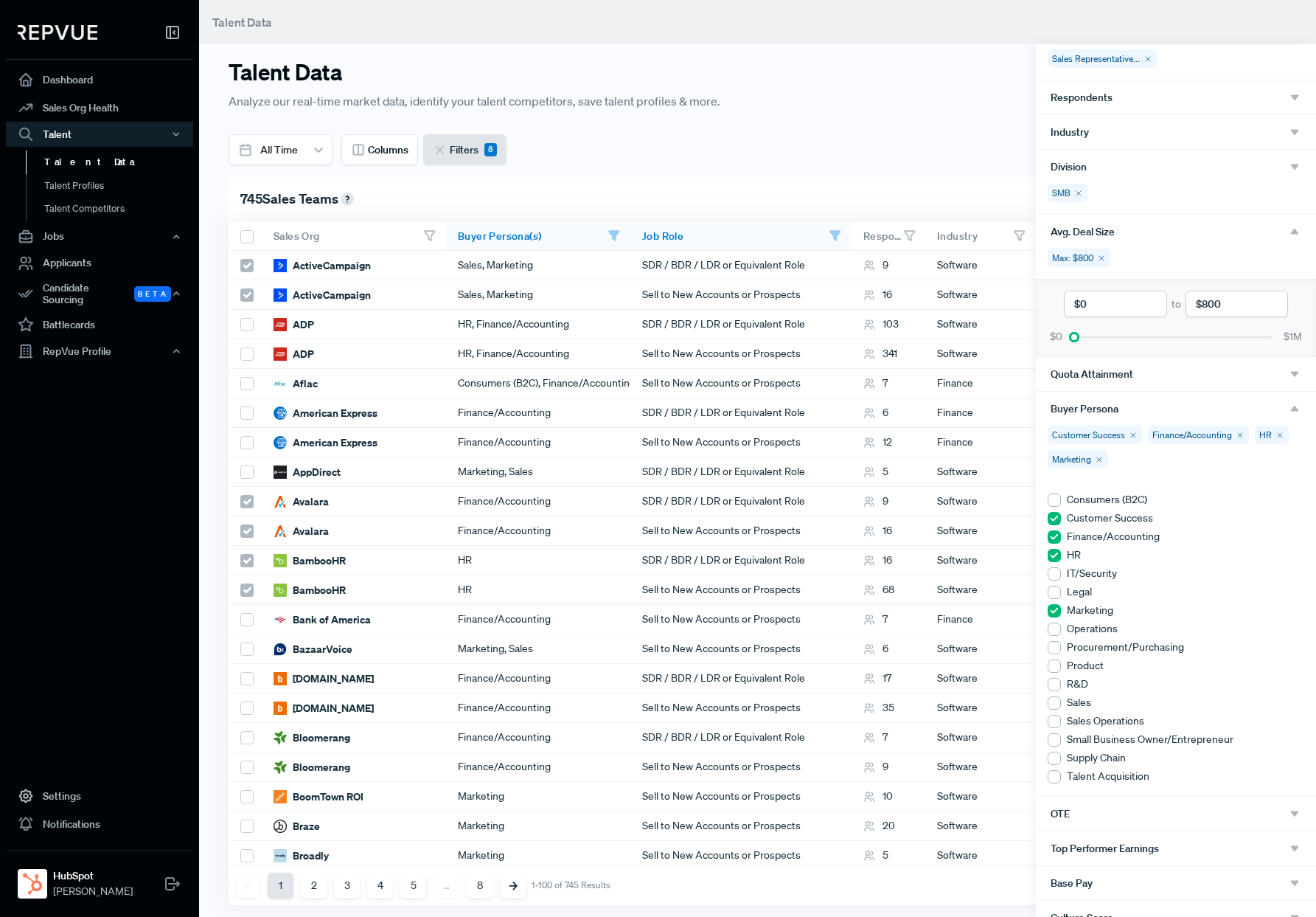
click at [1055, 631] on div at bounding box center [1055, 629] width 13 height 13
click at [1057, 698] on div at bounding box center [1055, 703] width 13 height 13
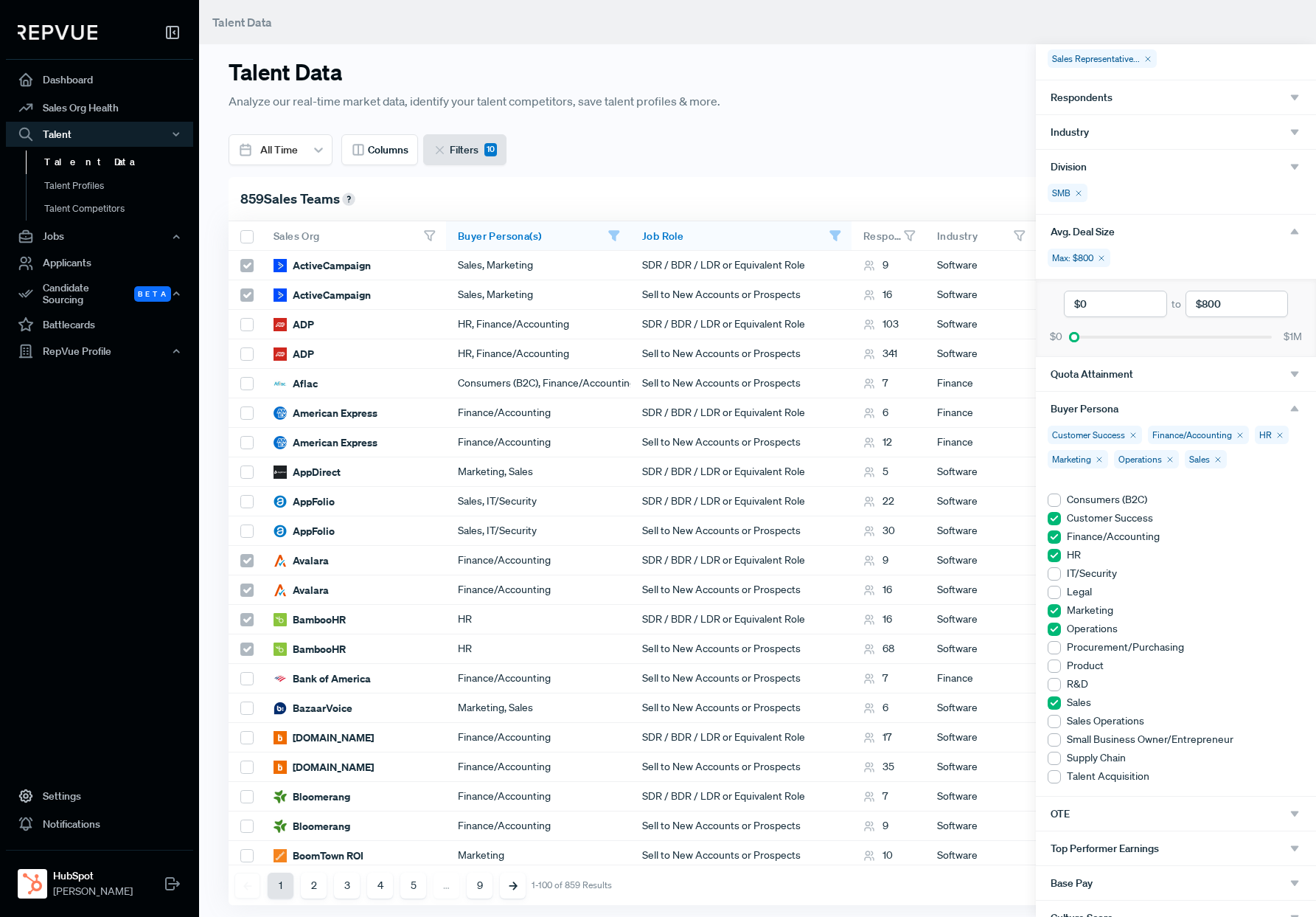
click at [1055, 729] on ul "Consumers (B2C) Customer Success Finance/Accounting HR IT/Security Legal Market…" at bounding box center [1176, 638] width 257 height 292
click at [1051, 725] on div at bounding box center [1055, 721] width 13 height 13
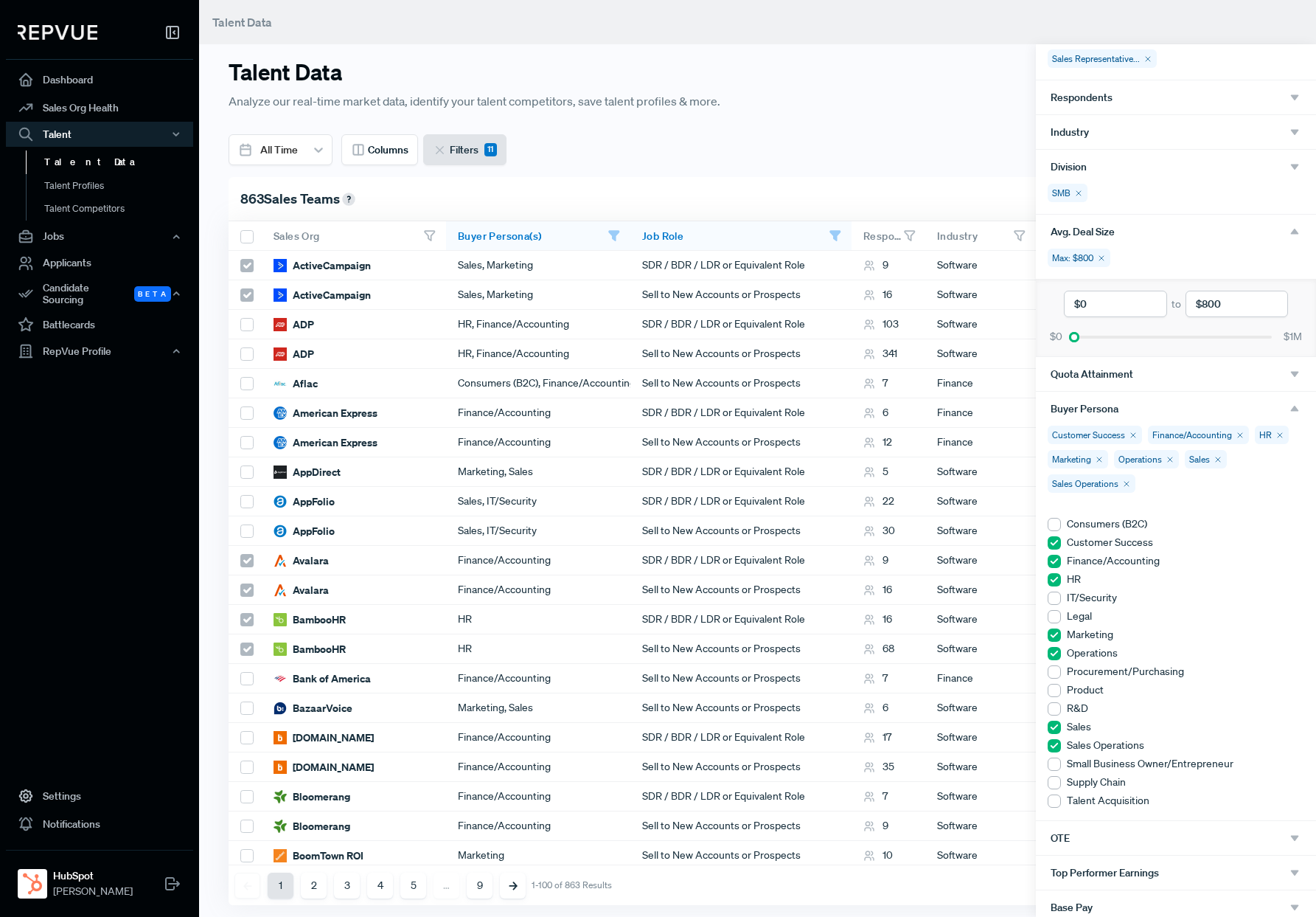
click at [1055, 764] on div at bounding box center [1055, 764] width 13 height 13
click at [1053, 693] on div at bounding box center [1055, 690] width 13 height 13
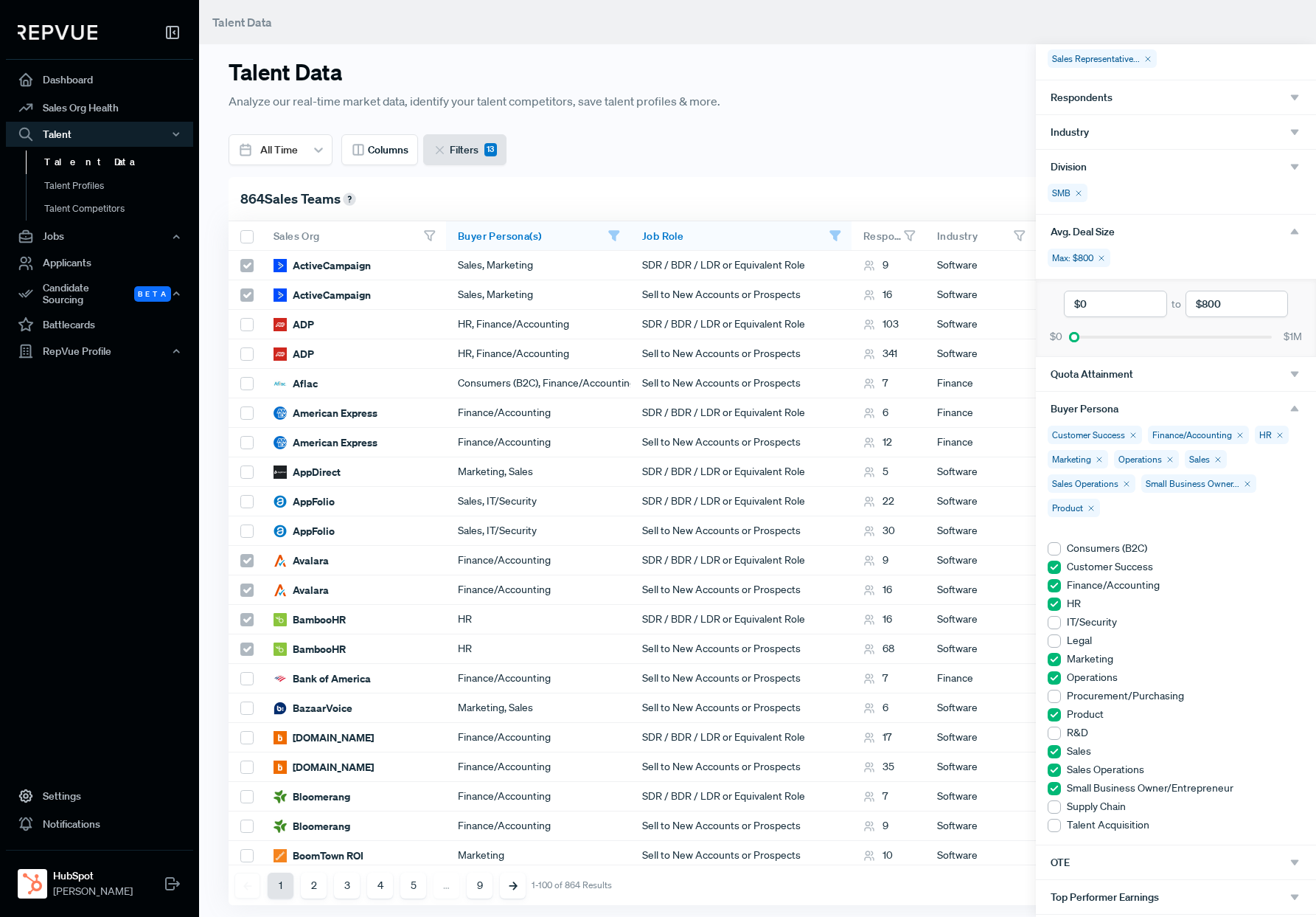
click at [1136, 409] on use "button" at bounding box center [1295, 409] width 8 height 6
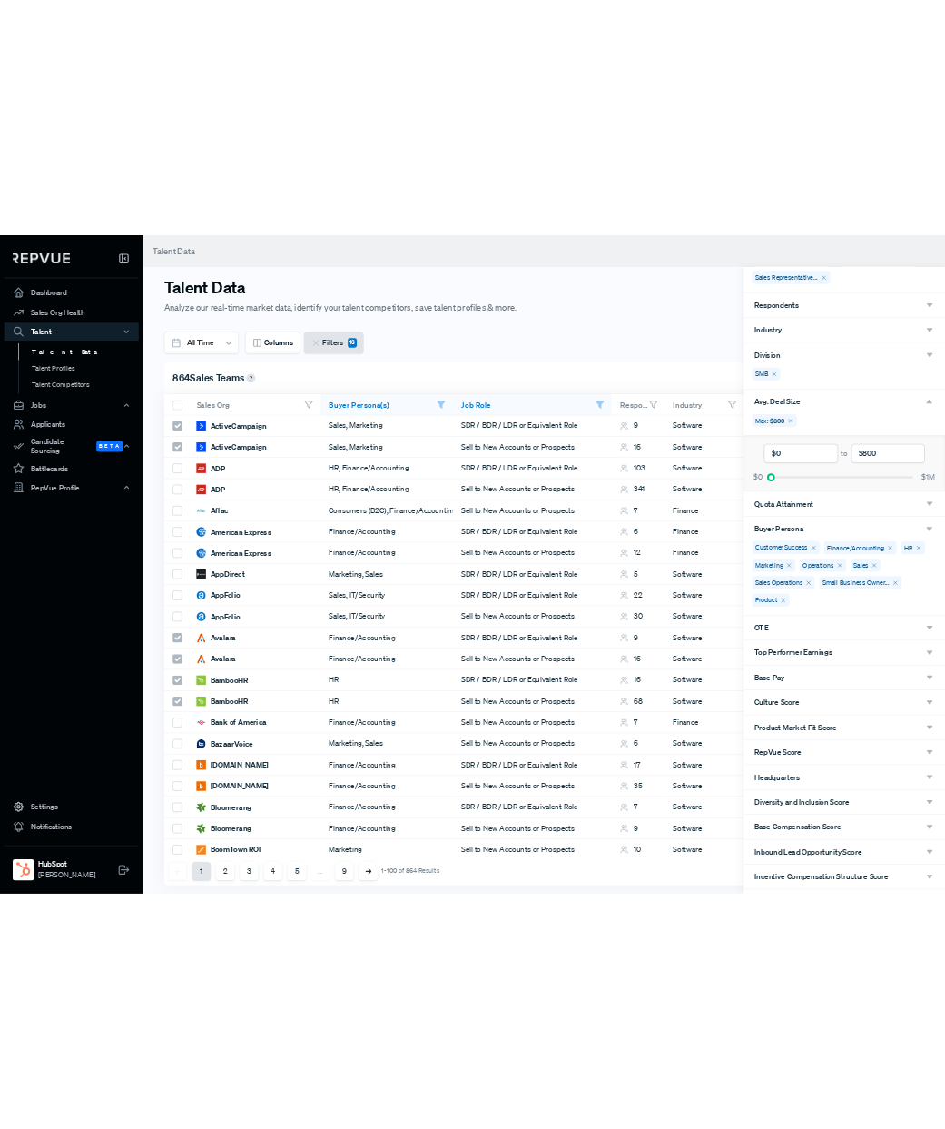
scroll to position [208, 0]
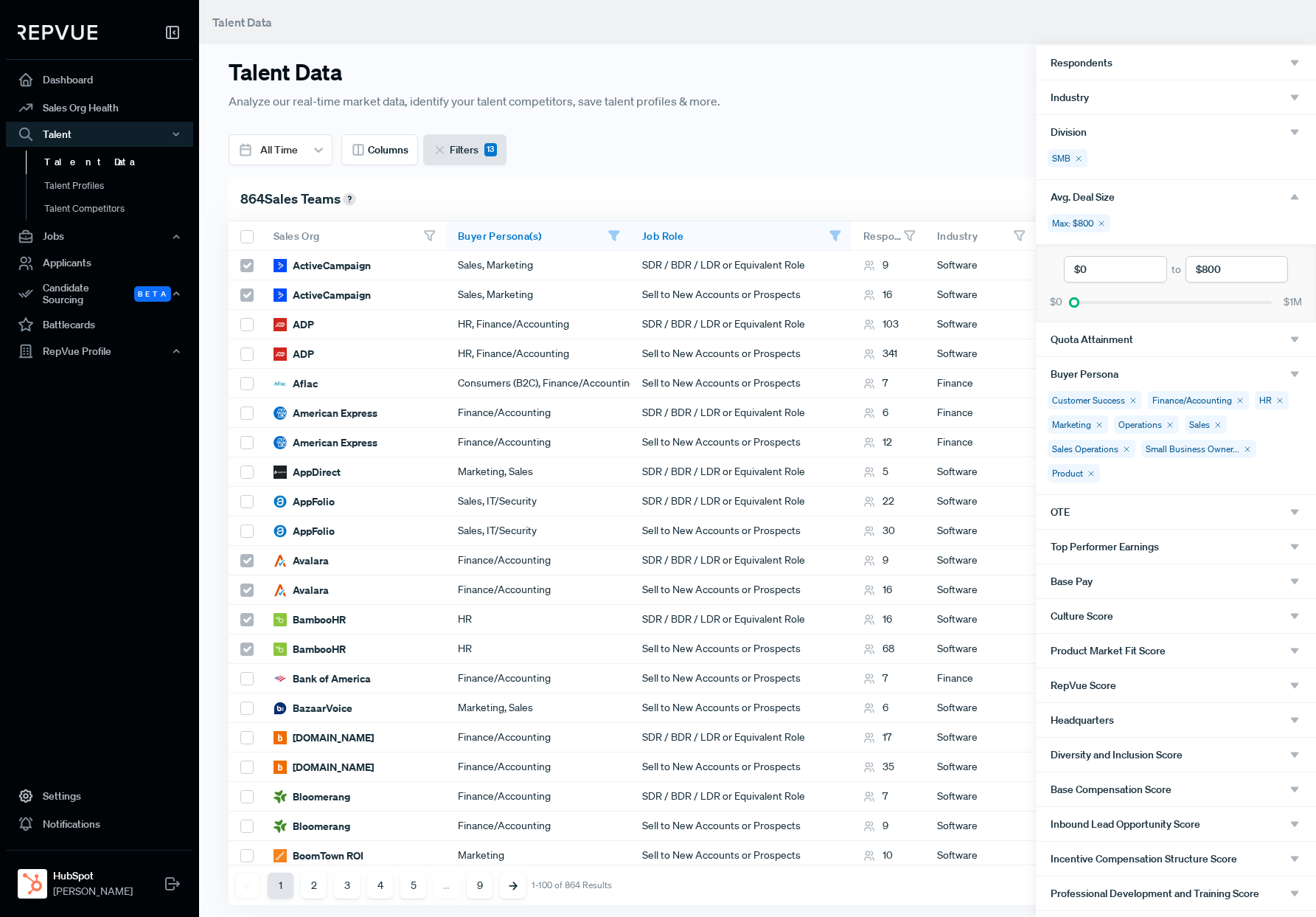
click at [1136, 826] on span "Inbound Lead Opportunity Score" at bounding box center [1125, 824] width 149 height 12
type input "5"
drag, startPoint x: 1281, startPoint y: 898, endPoint x: 1353, endPoint y: 863, distance: 80.1
click at [1136, 863] on html "Dashboard Sales Org Health Talent Talent Data Talent Profiles Talent Competitor…" at bounding box center [658, 458] width 1316 height 917
click at [1136, 823] on use "button" at bounding box center [1295, 824] width 8 height 6
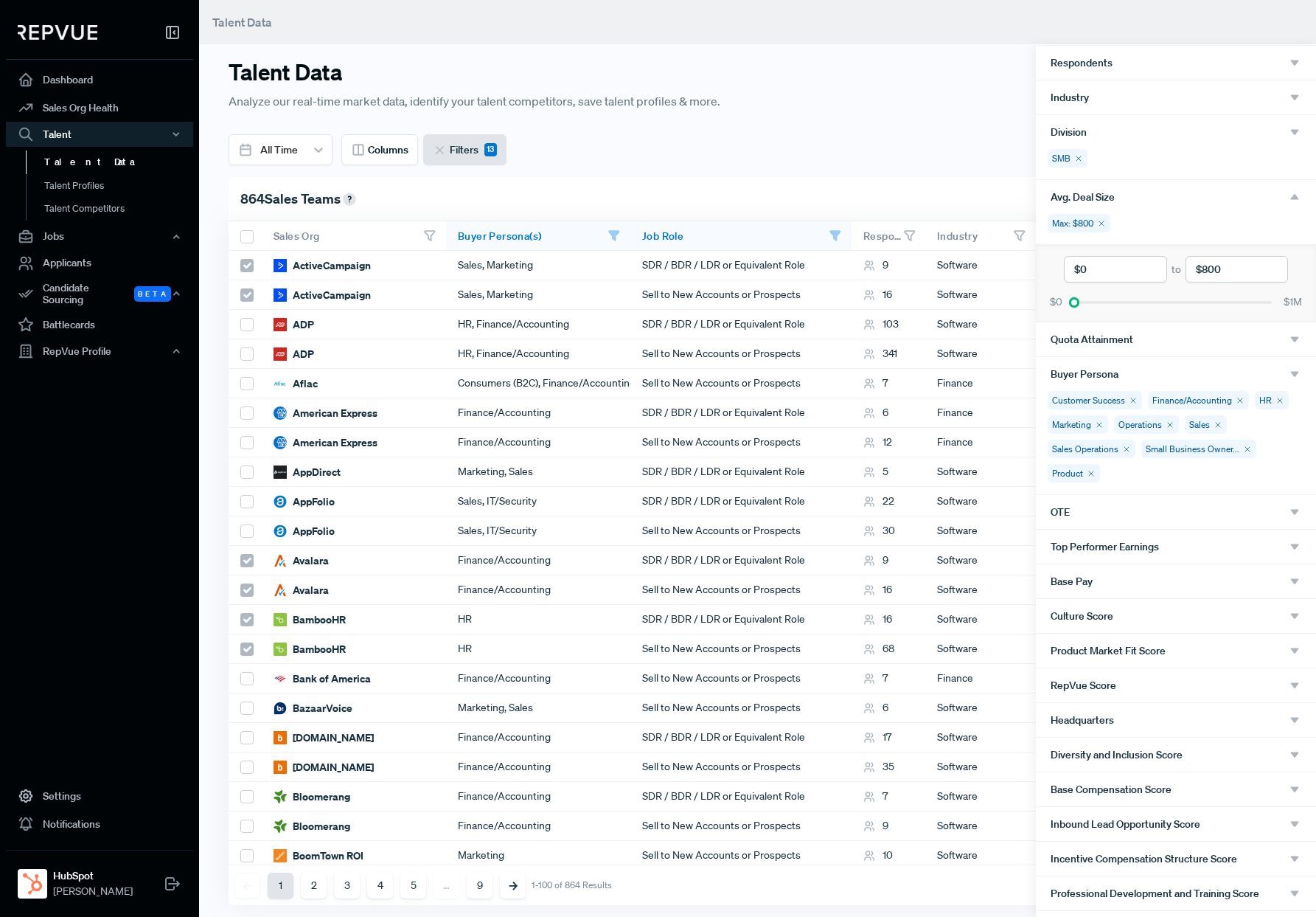
click at [923, 150] on div at bounding box center [658, 458] width 1316 height 917
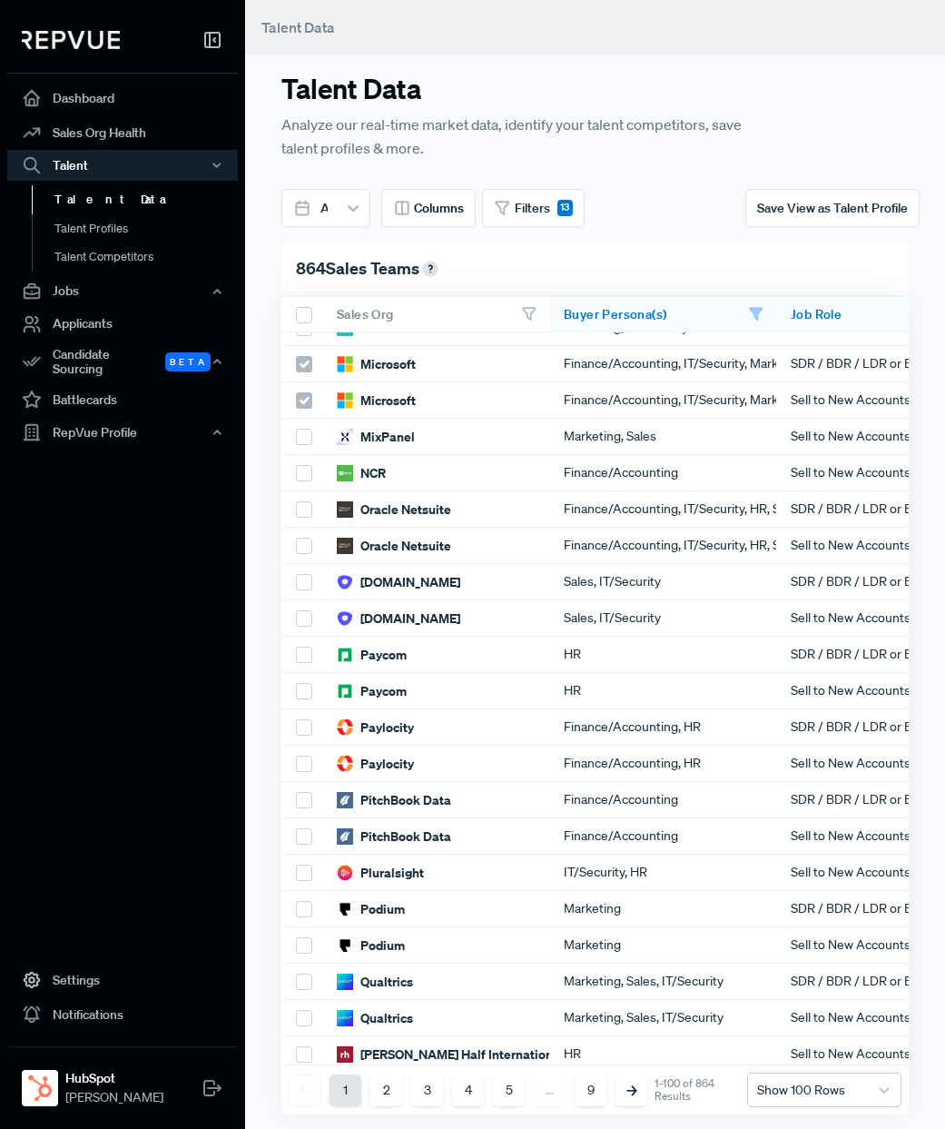
scroll to position [2901, 0]
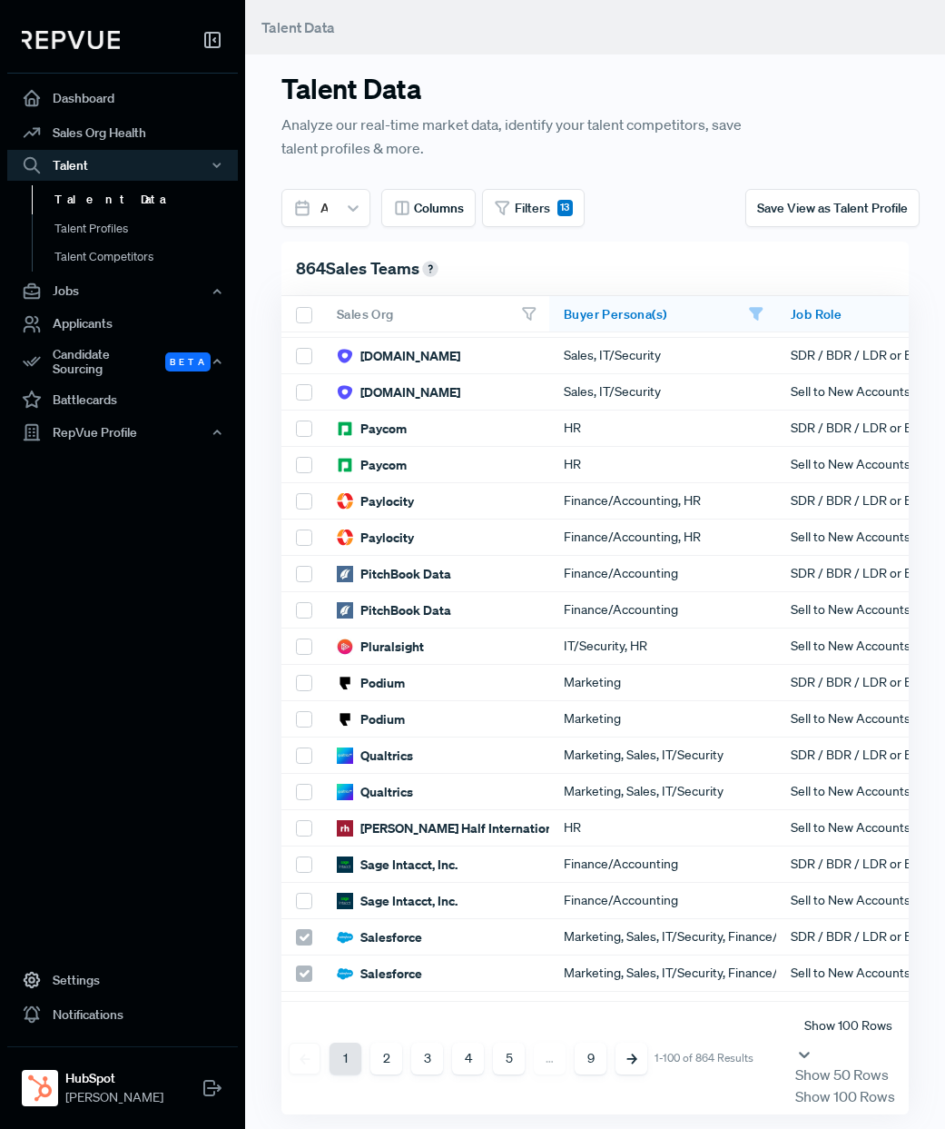
click at [814, 1038] on div at bounding box center [849, 1025] width 88 height 25
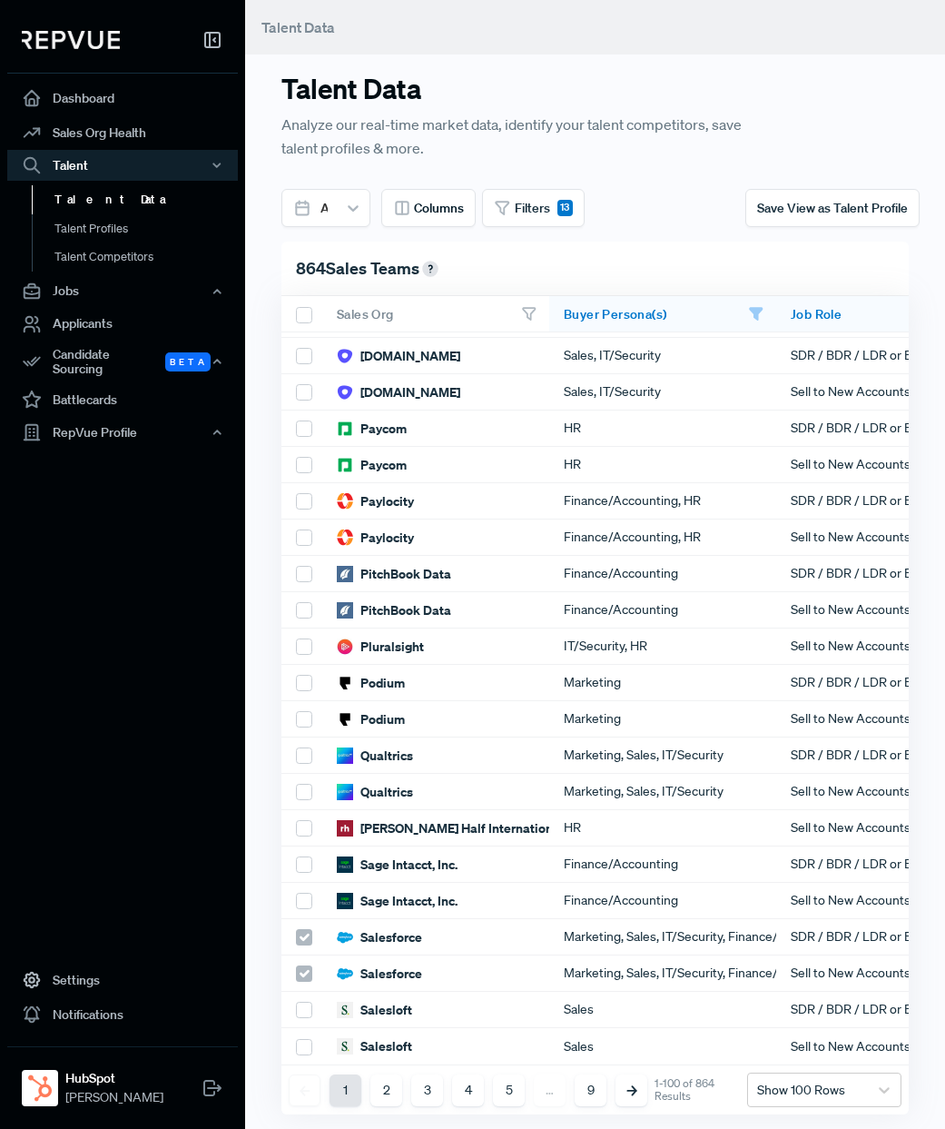
click at [594, 1091] on button "9" at bounding box center [591, 1090] width 32 height 32
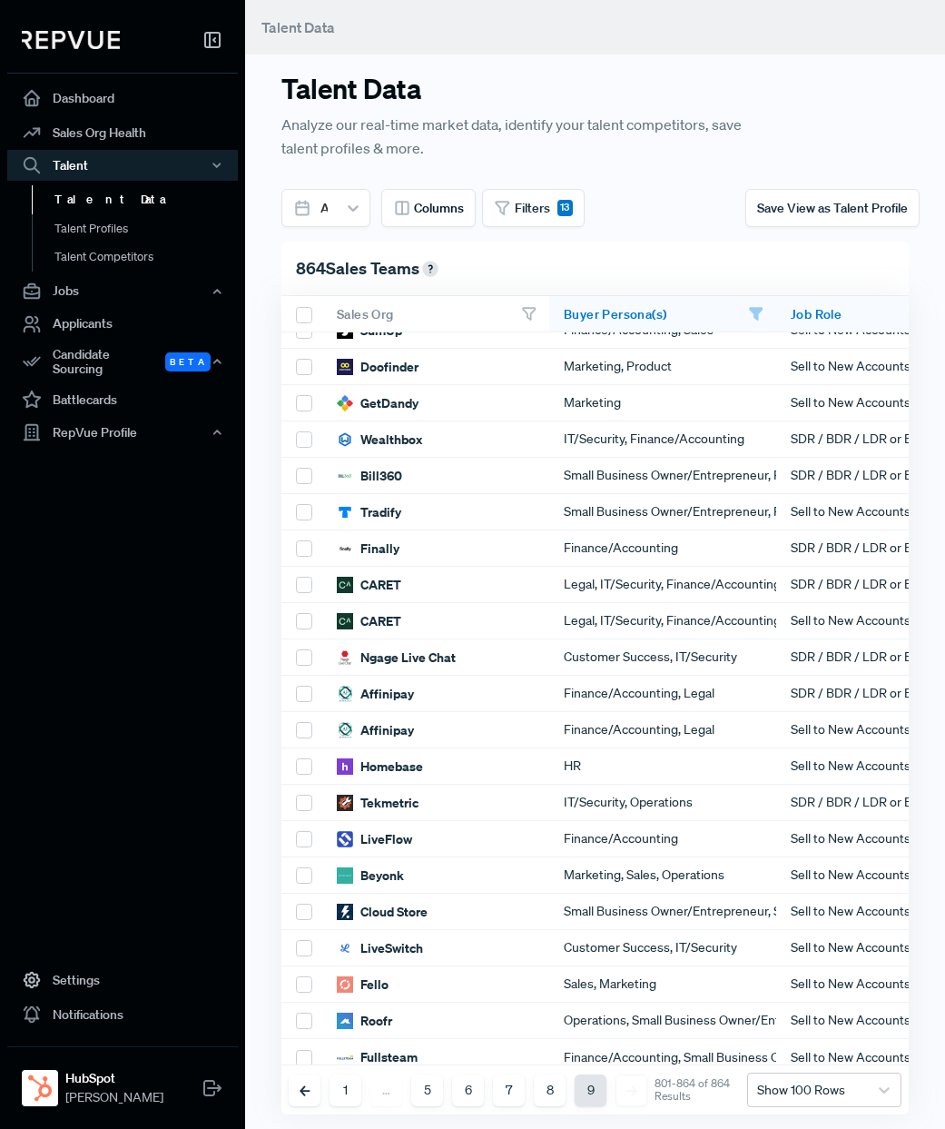
scroll to position [1593, 0]
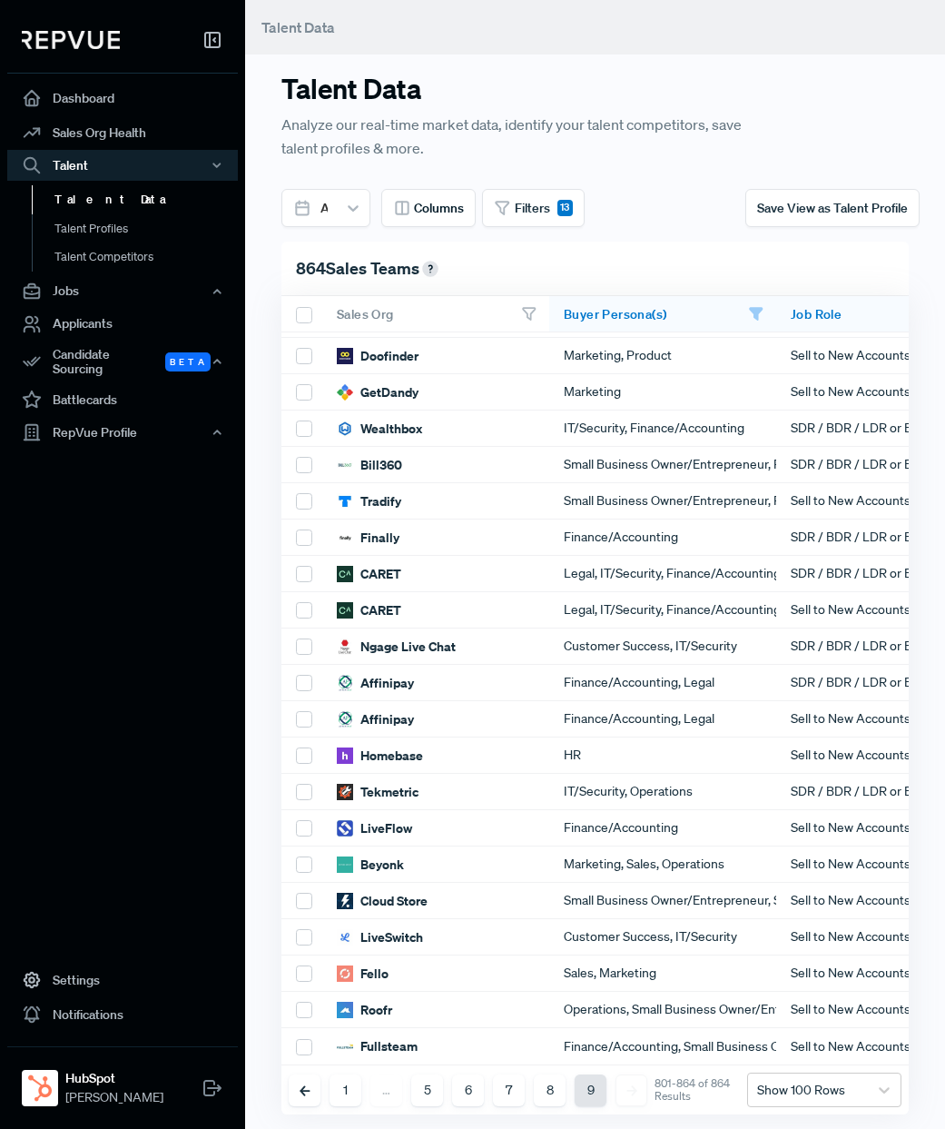
click at [550, 1091] on button "8" at bounding box center [550, 1090] width 32 height 32
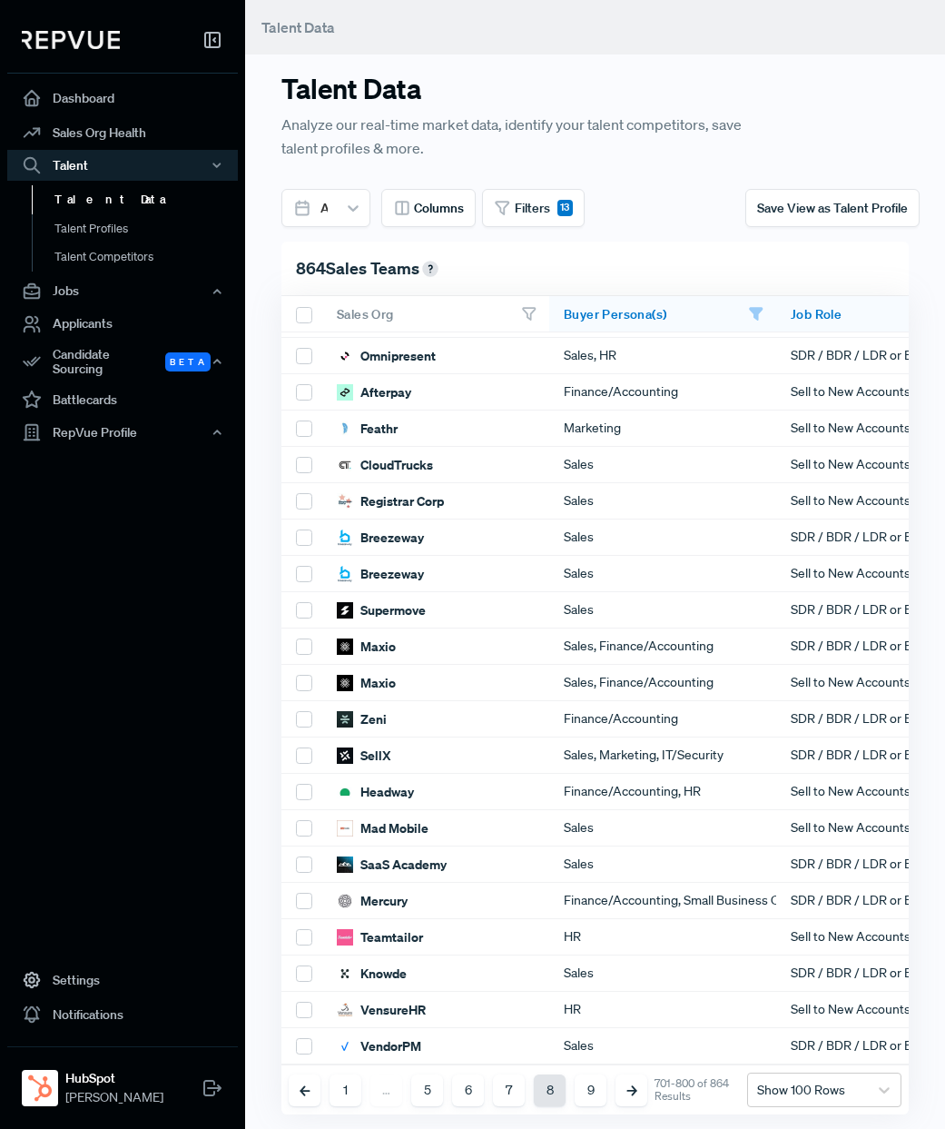
scroll to position [0, 0]
